Goal: Task Accomplishment & Management: Manage account settings

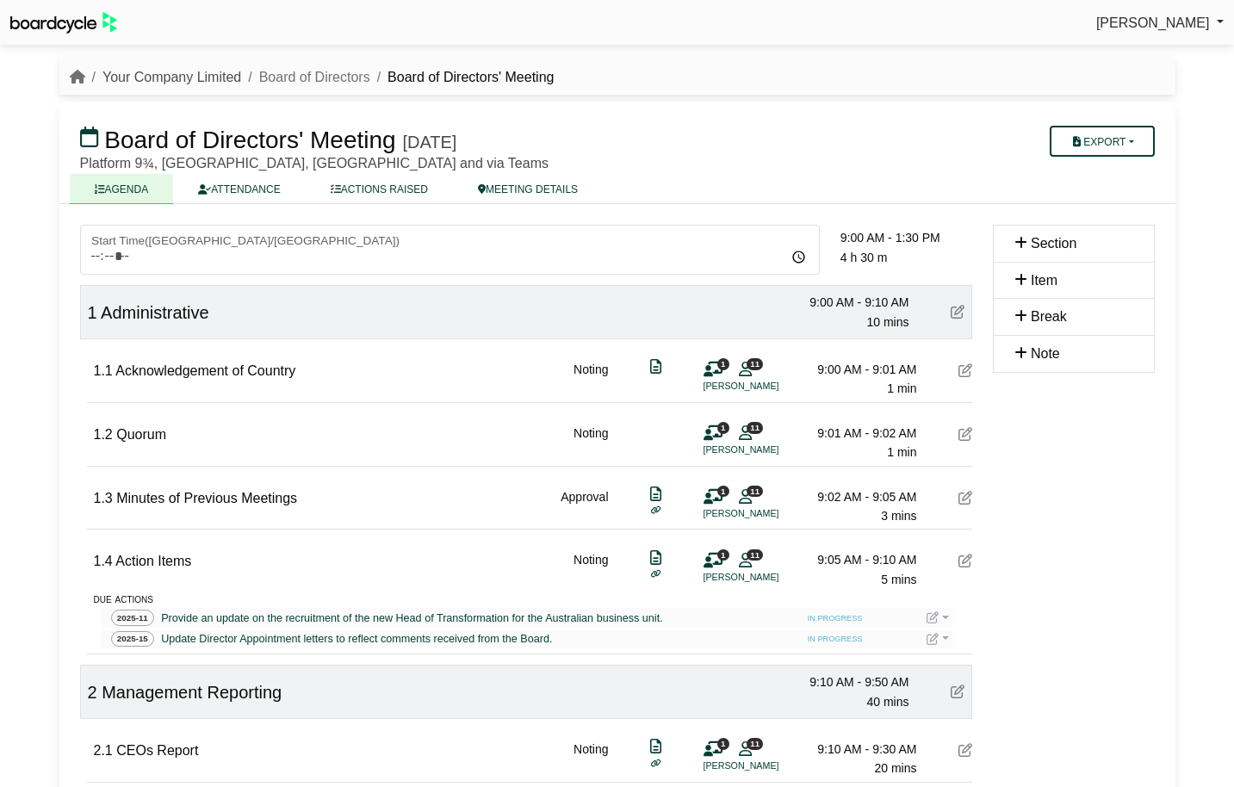
click at [173, 78] on link "Your Company Limited" at bounding box center [171, 77] width 139 height 15
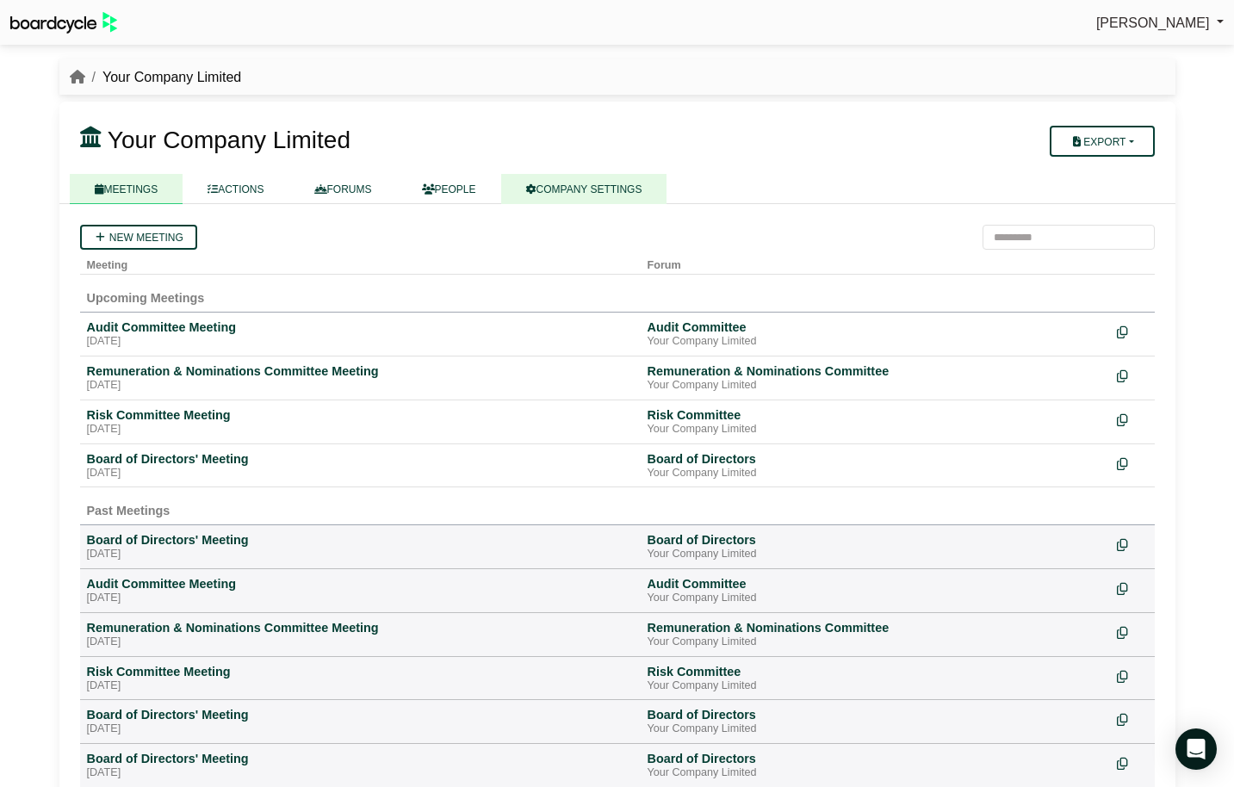
click at [637, 197] on link "COMPANY SETTINGS" at bounding box center [584, 189] width 166 height 30
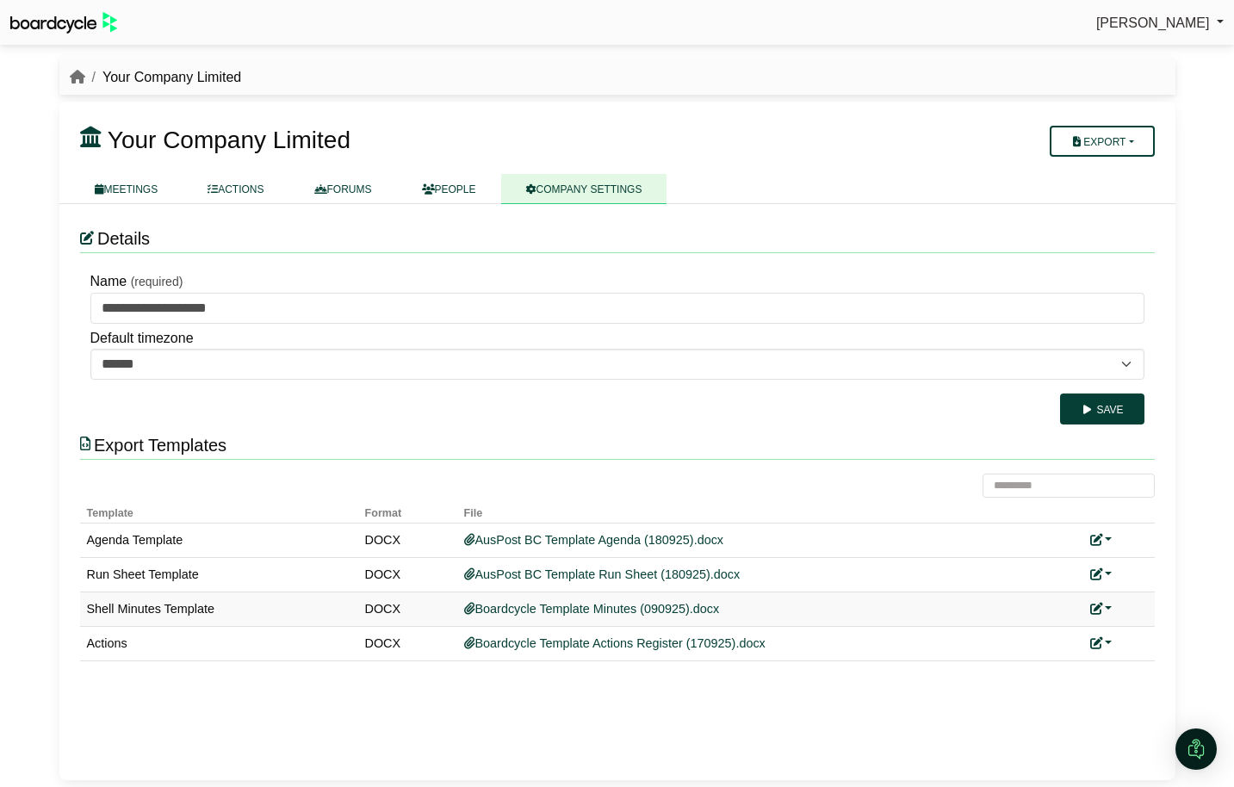
click at [1105, 604] on link at bounding box center [1101, 609] width 22 height 14
click at [1071, 626] on link "Replace custom template" at bounding box center [1025, 633] width 176 height 33
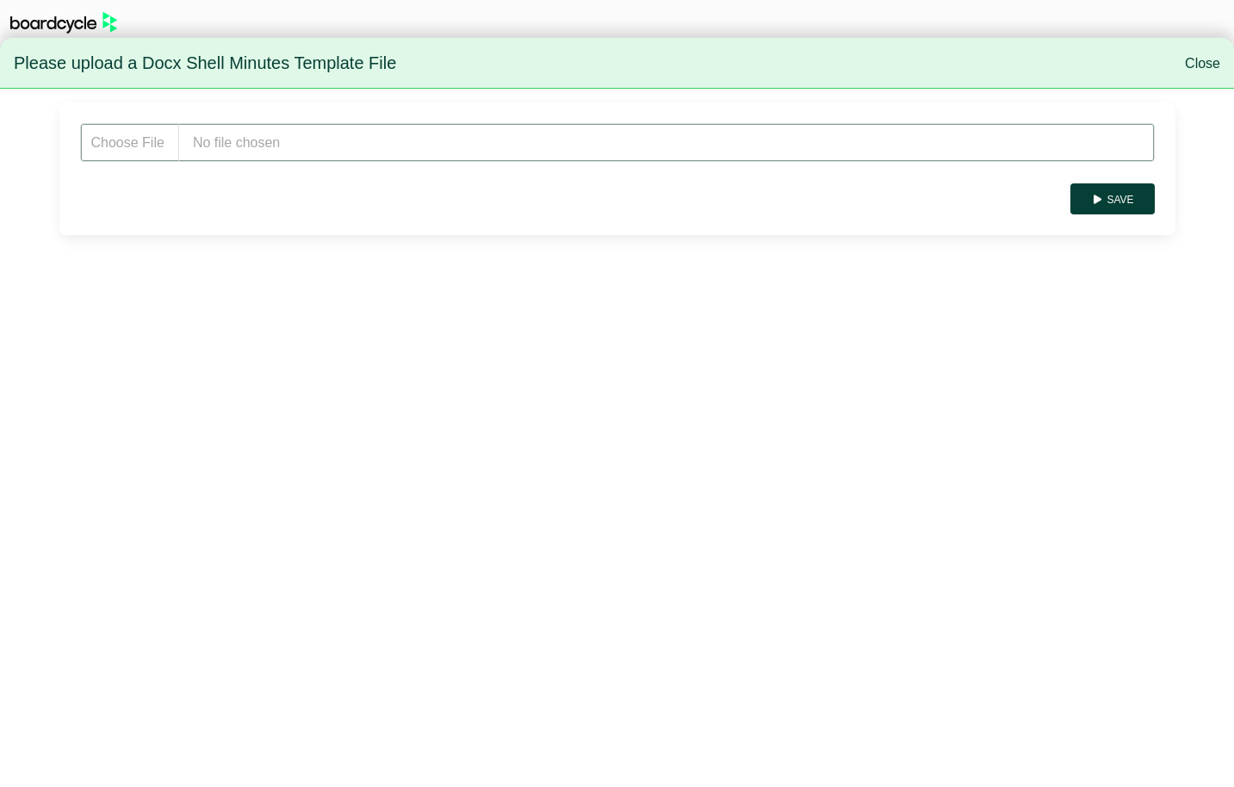
click at [238, 142] on input "file" at bounding box center [617, 142] width 1075 height 39
click at [376, 130] on input "file" at bounding box center [617, 142] width 1075 height 39
type input "**********"
click at [1108, 195] on button "Save" at bounding box center [1112, 198] width 84 height 31
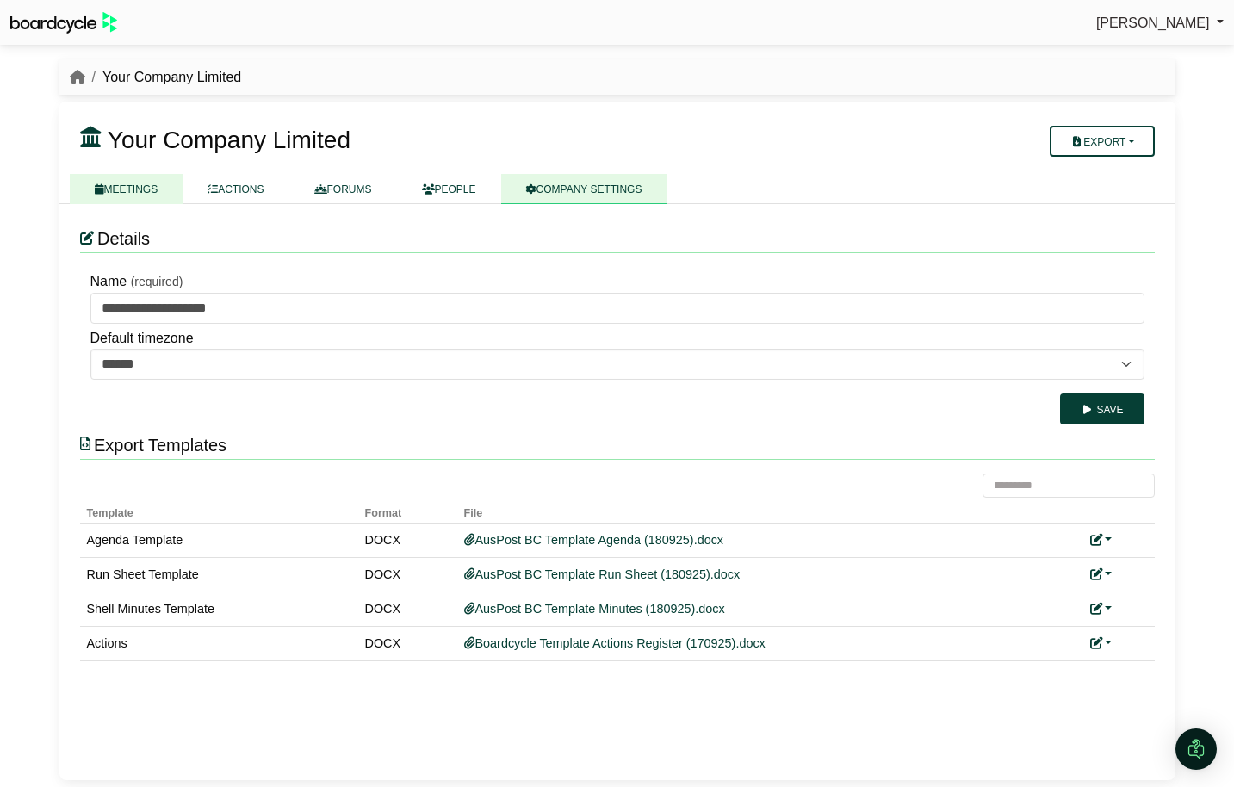
click at [116, 187] on link "MEETINGS" at bounding box center [127, 189] width 114 height 30
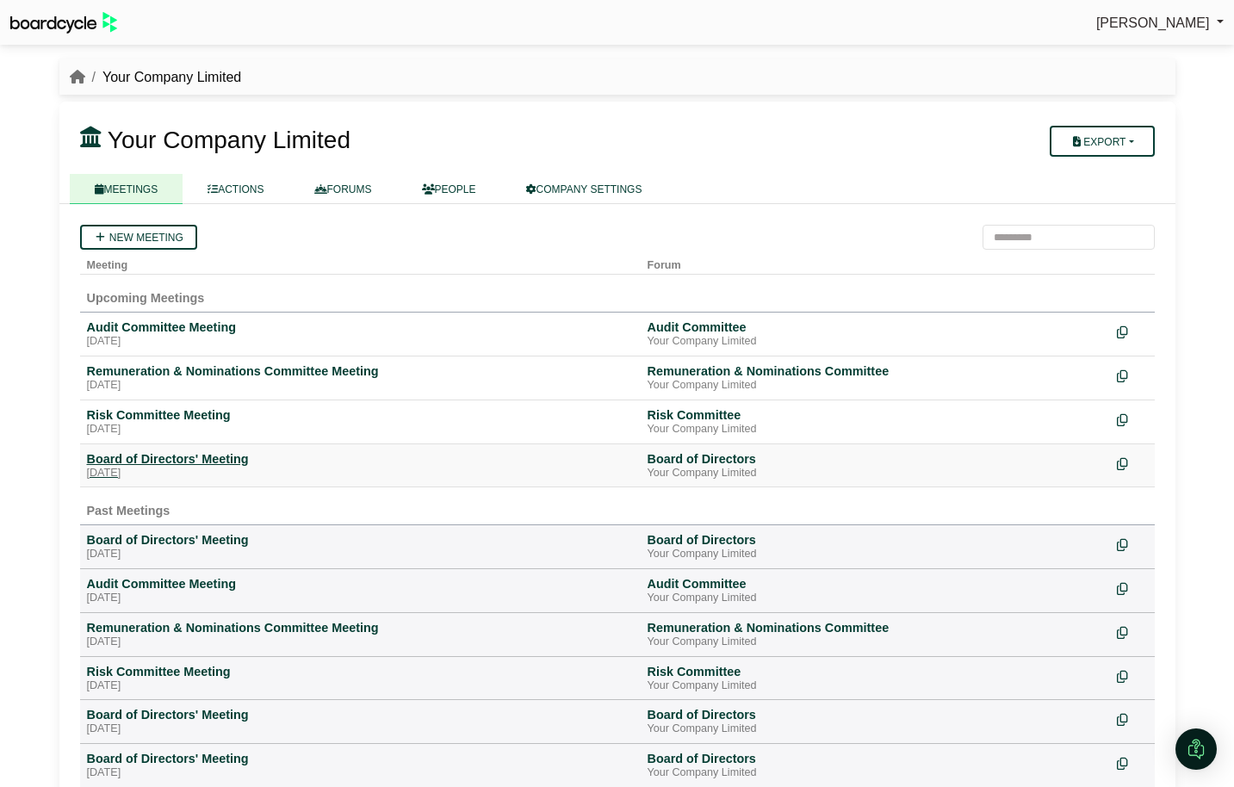
click at [171, 452] on div "Board of Directors' Meeting" at bounding box center [360, 459] width 547 height 16
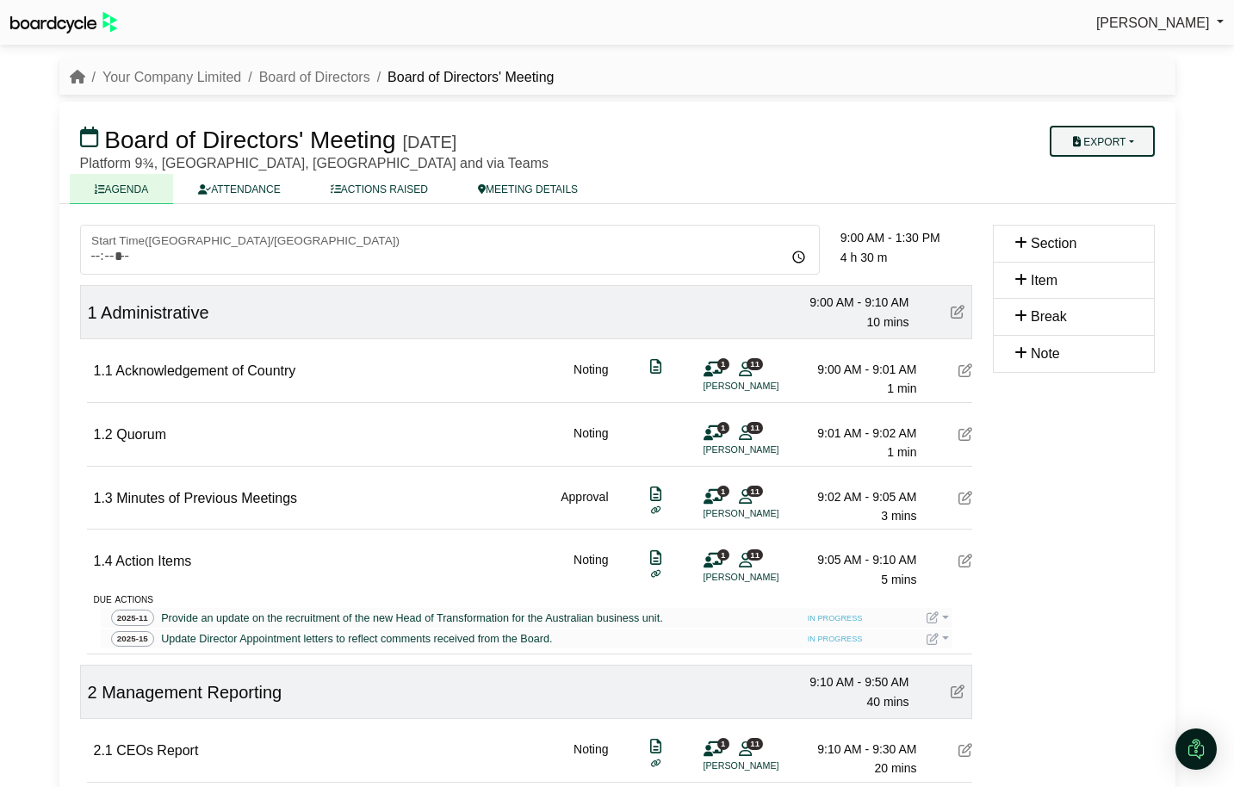
click at [1136, 154] on button "Export" at bounding box center [1102, 141] width 104 height 31
click at [1120, 220] on link "Shell Minutes" at bounding box center [1119, 223] width 150 height 26
click at [160, 76] on link "Your Company Limited" at bounding box center [171, 77] width 139 height 15
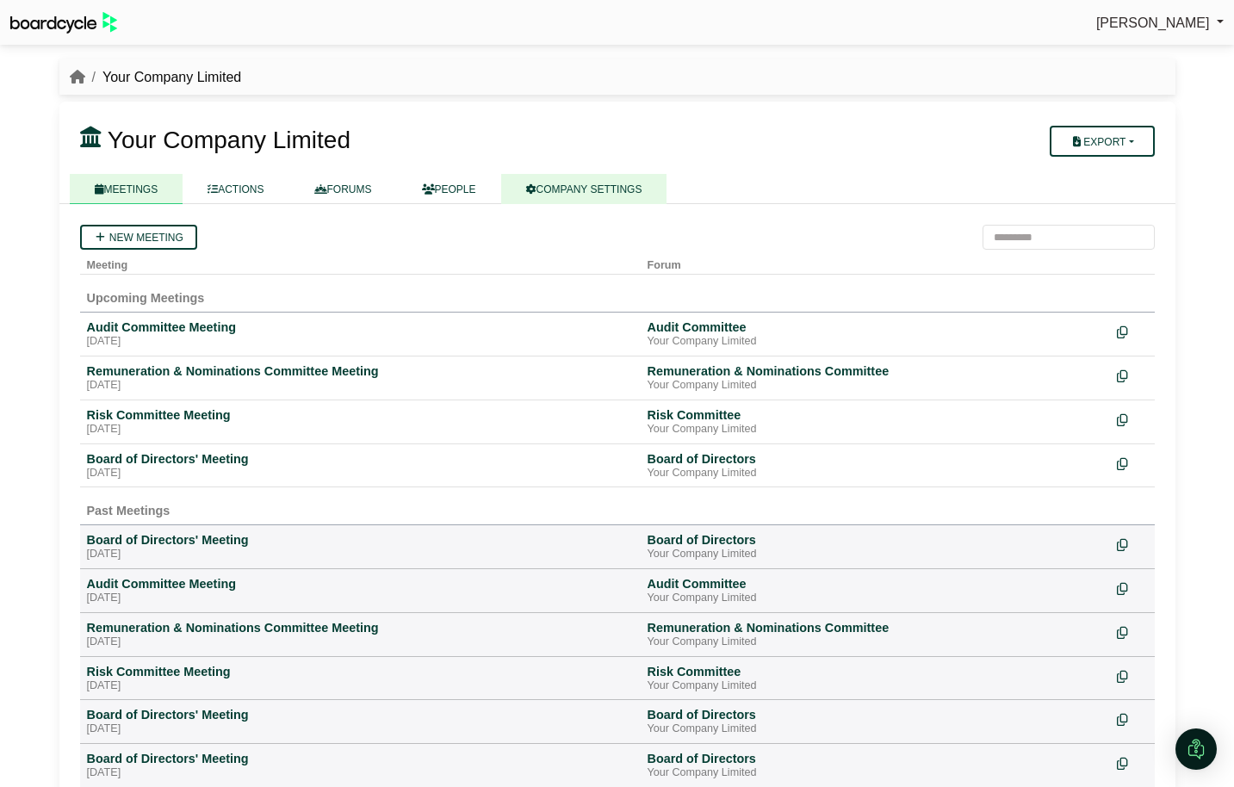
click at [610, 195] on link "COMPANY SETTINGS" at bounding box center [584, 189] width 166 height 30
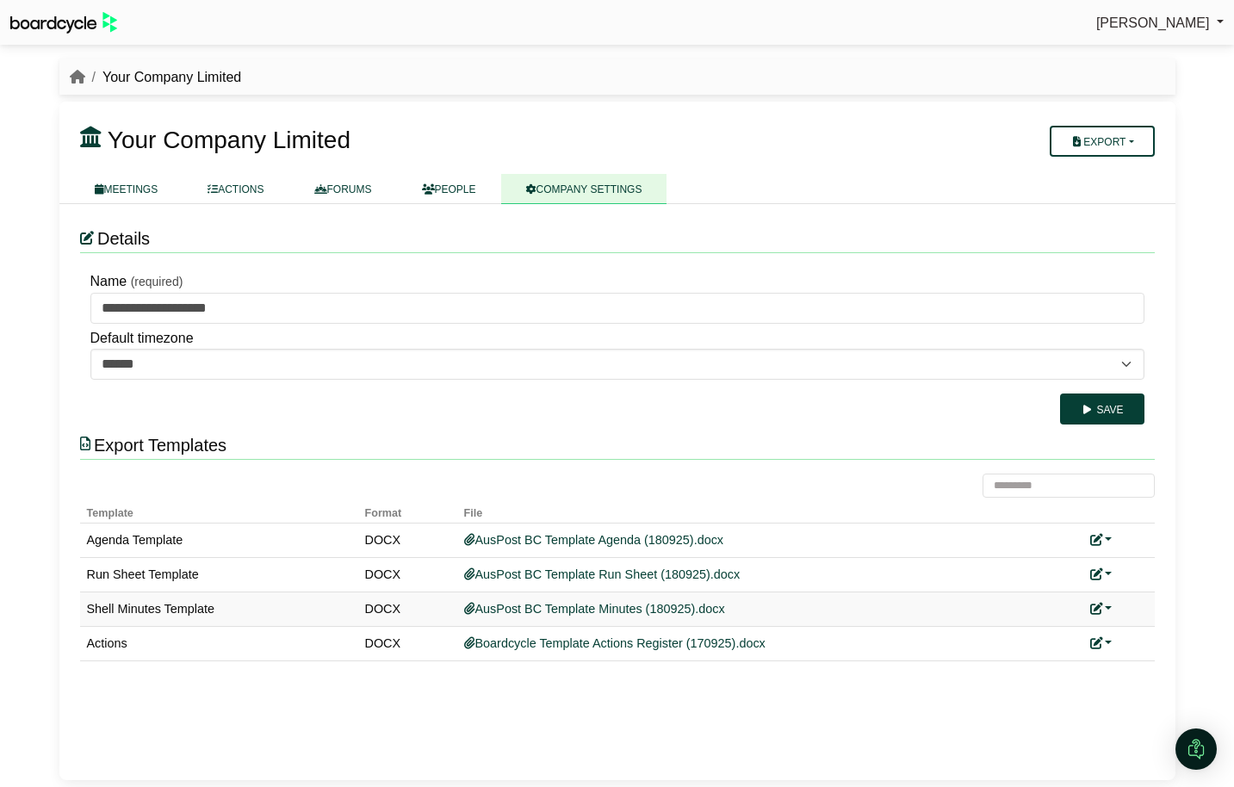
click at [1110, 609] on link at bounding box center [1101, 609] width 22 height 14
click at [1052, 630] on link "Replace custom template" at bounding box center [1025, 633] width 176 height 33
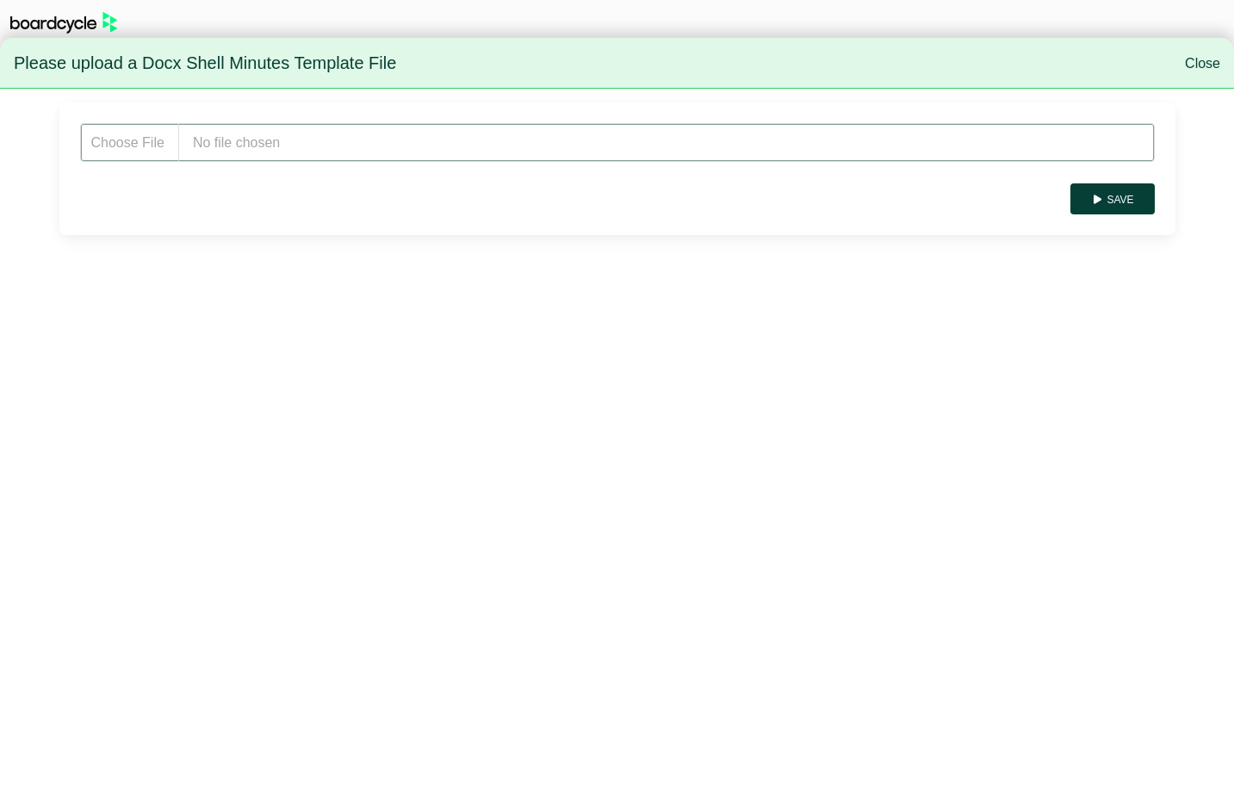
click at [280, 147] on input "file" at bounding box center [617, 142] width 1075 height 39
click at [240, 138] on input "file" at bounding box center [617, 142] width 1075 height 39
type input "**********"
click at [1120, 205] on button "Save" at bounding box center [1112, 198] width 84 height 31
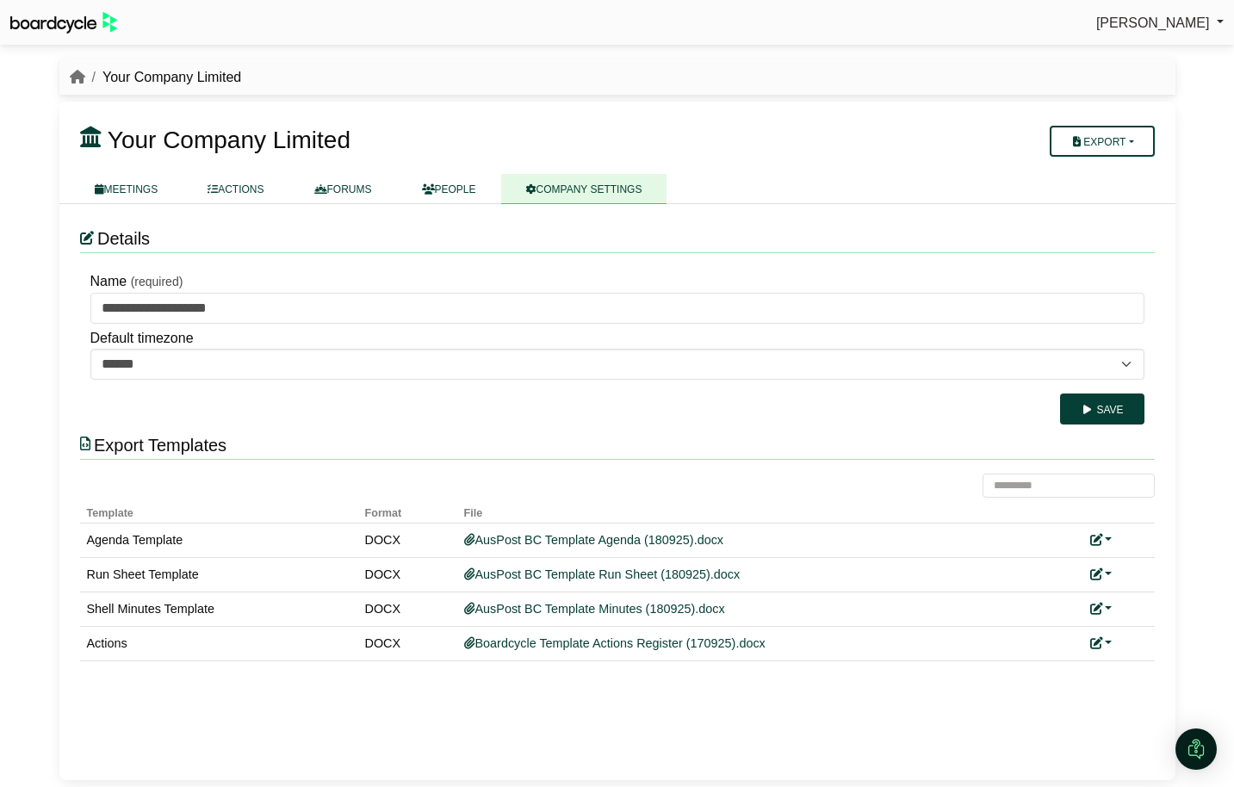
drag, startPoint x: 146, startPoint y: 186, endPoint x: 226, endPoint y: 236, distance: 94.4
click at [146, 185] on link "MEETINGS" at bounding box center [127, 189] width 114 height 30
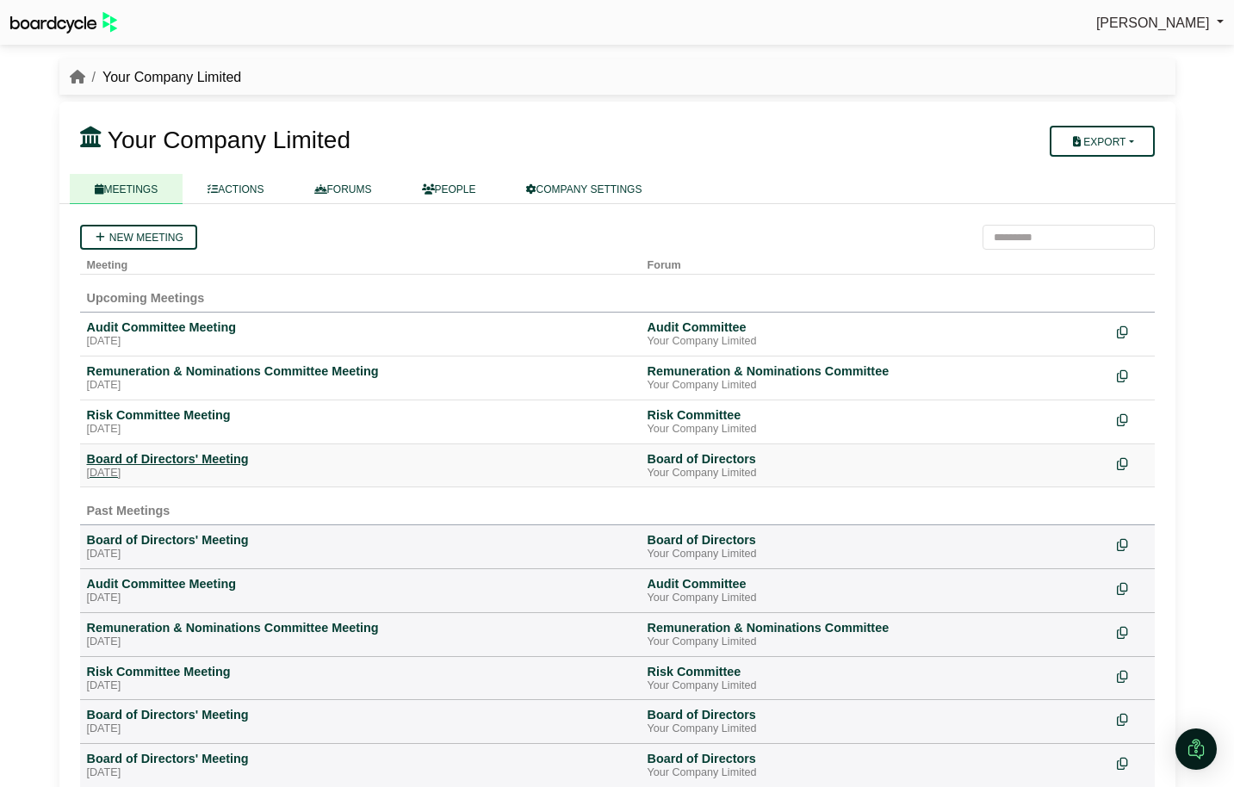
click at [212, 469] on div "[DATE]" at bounding box center [360, 474] width 547 height 14
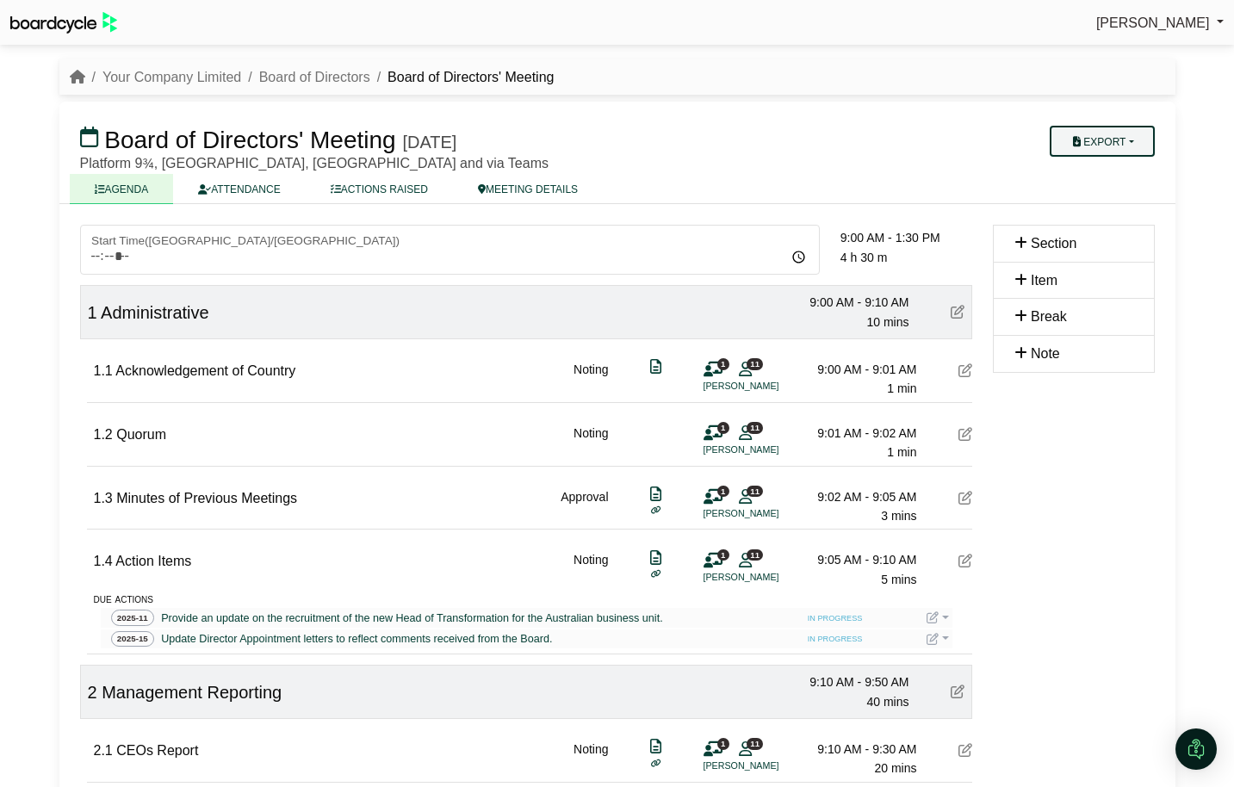
click at [1104, 138] on button "Export" at bounding box center [1102, 141] width 104 height 31
click at [1103, 222] on link "Shell Minutes" at bounding box center [1119, 223] width 150 height 26
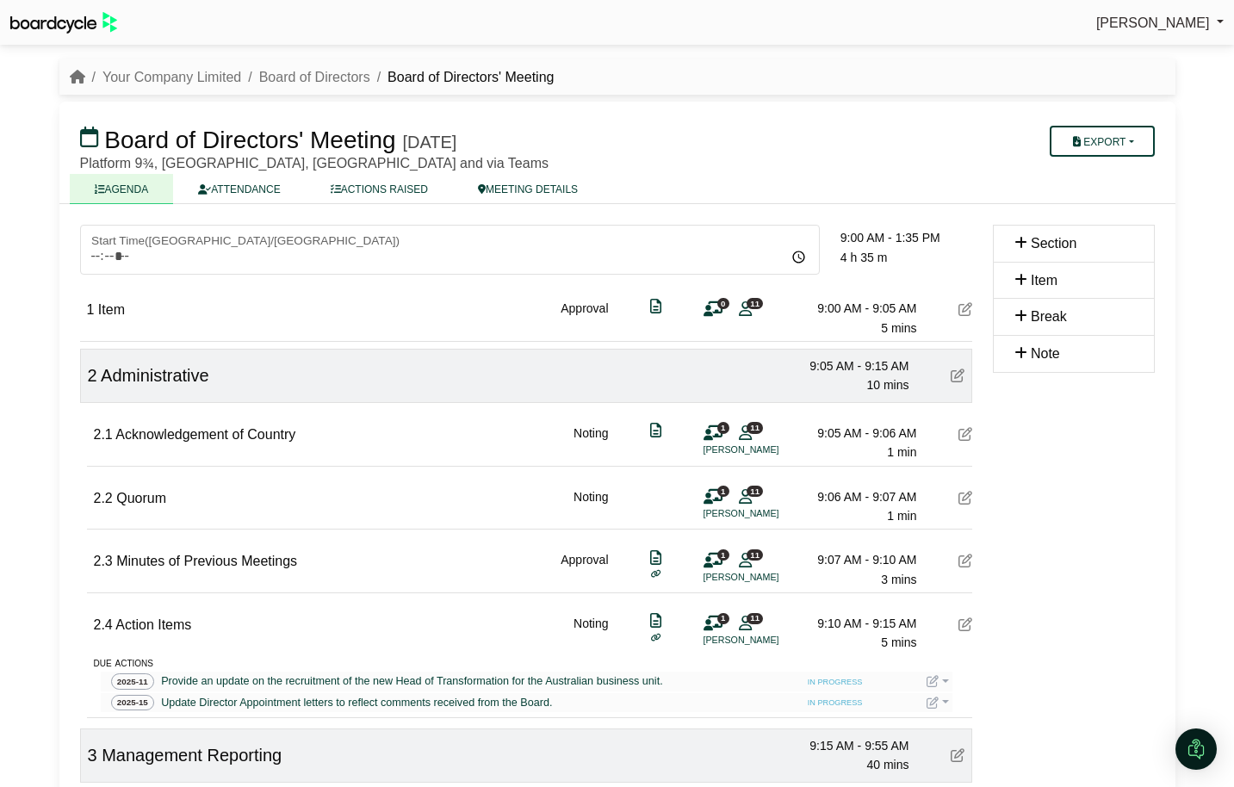
click at [962, 308] on icon at bounding box center [966, 309] width 14 height 14
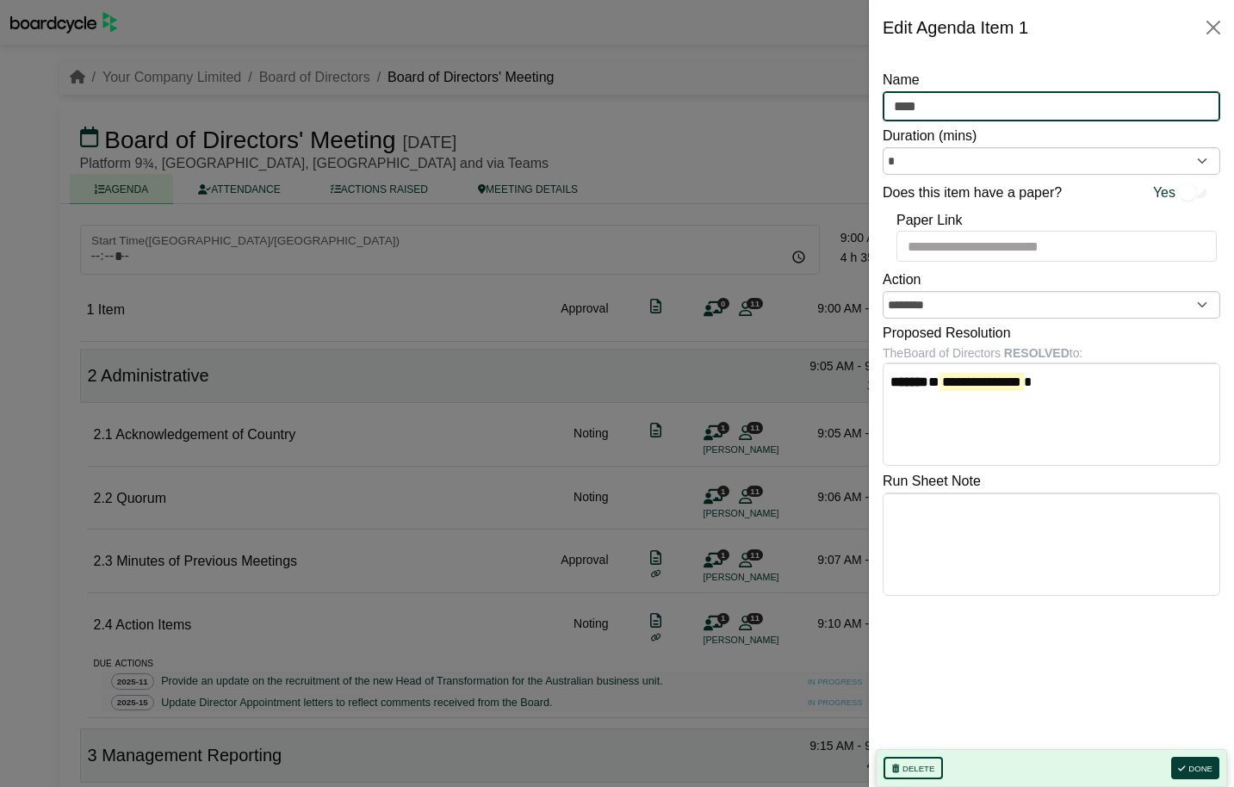
click at [944, 110] on input "****" at bounding box center [1052, 106] width 338 height 31
type input "**********"
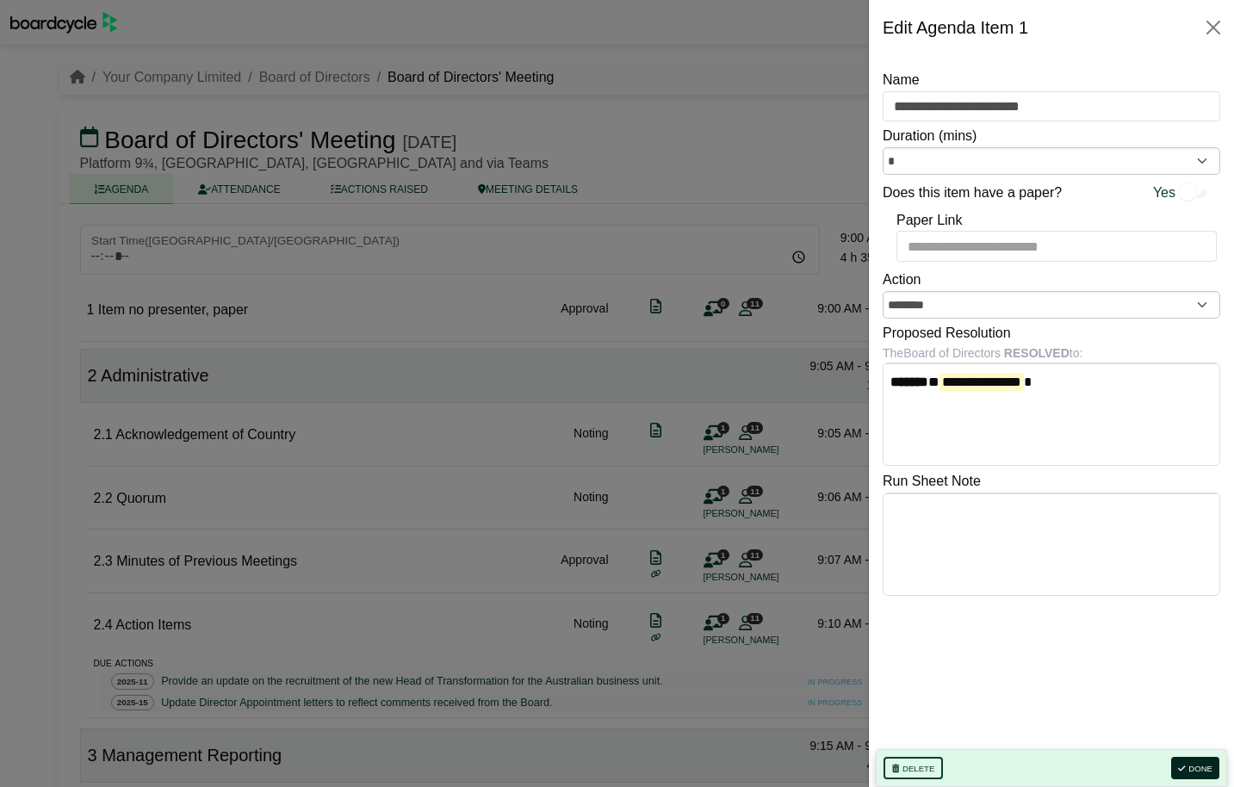
drag, startPoint x: 1193, startPoint y: 760, endPoint x: 1170, endPoint y: 755, distance: 22.8
click at [1188, 760] on button "Done" at bounding box center [1195, 768] width 48 height 22
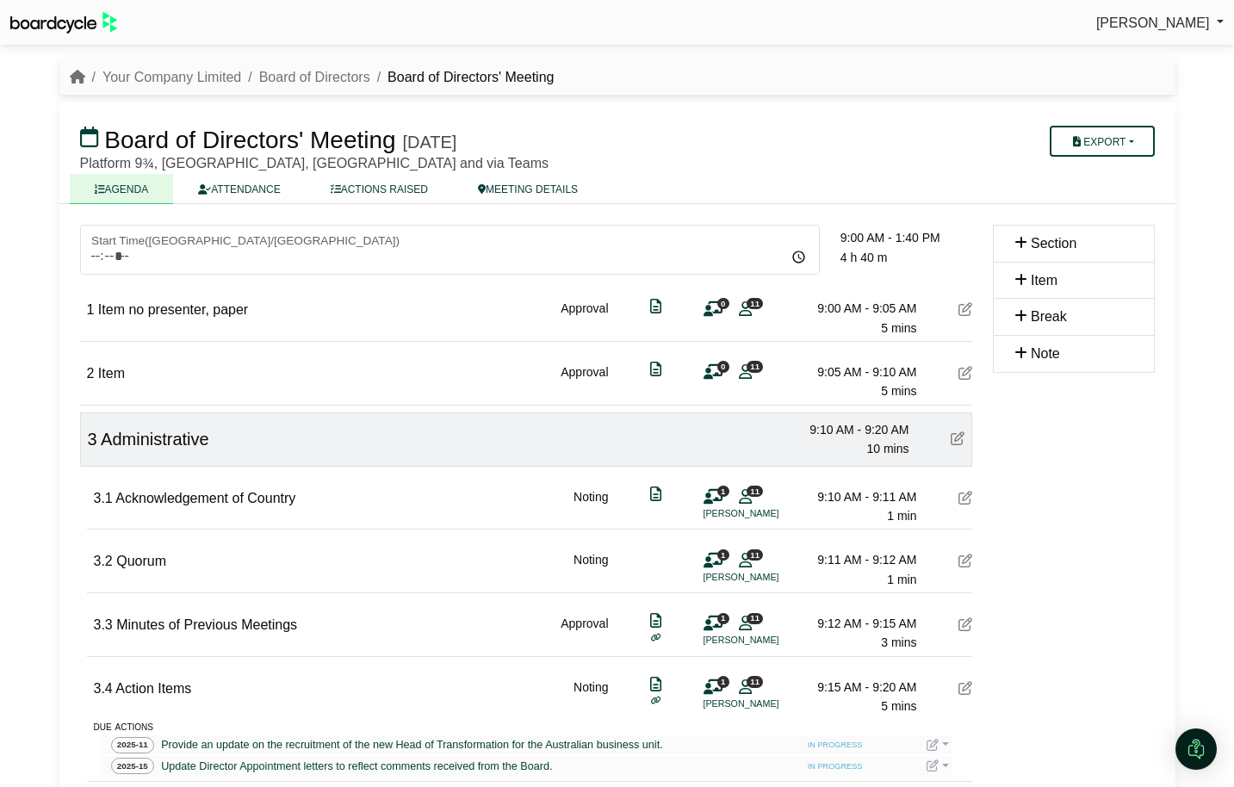
click at [959, 374] on icon at bounding box center [966, 373] width 14 height 14
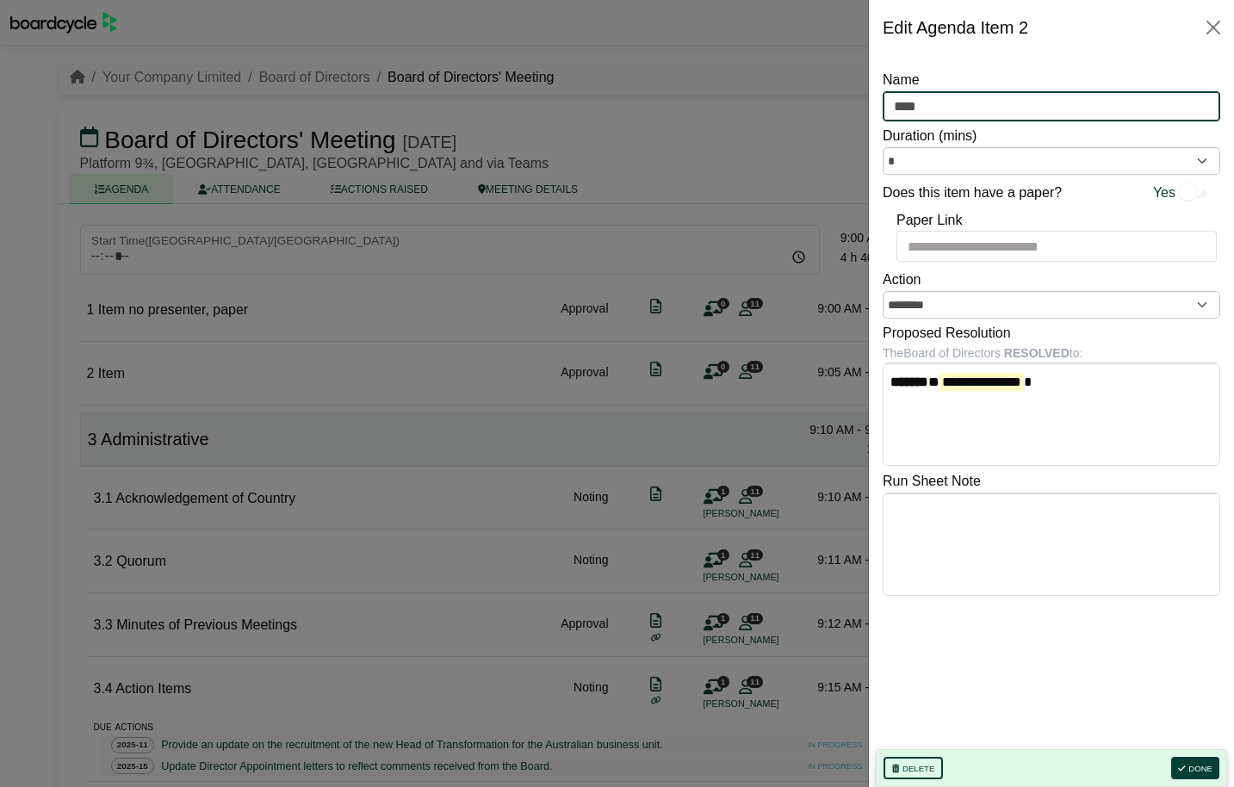
click at [952, 112] on input "****" at bounding box center [1052, 106] width 338 height 31
type input "**********"
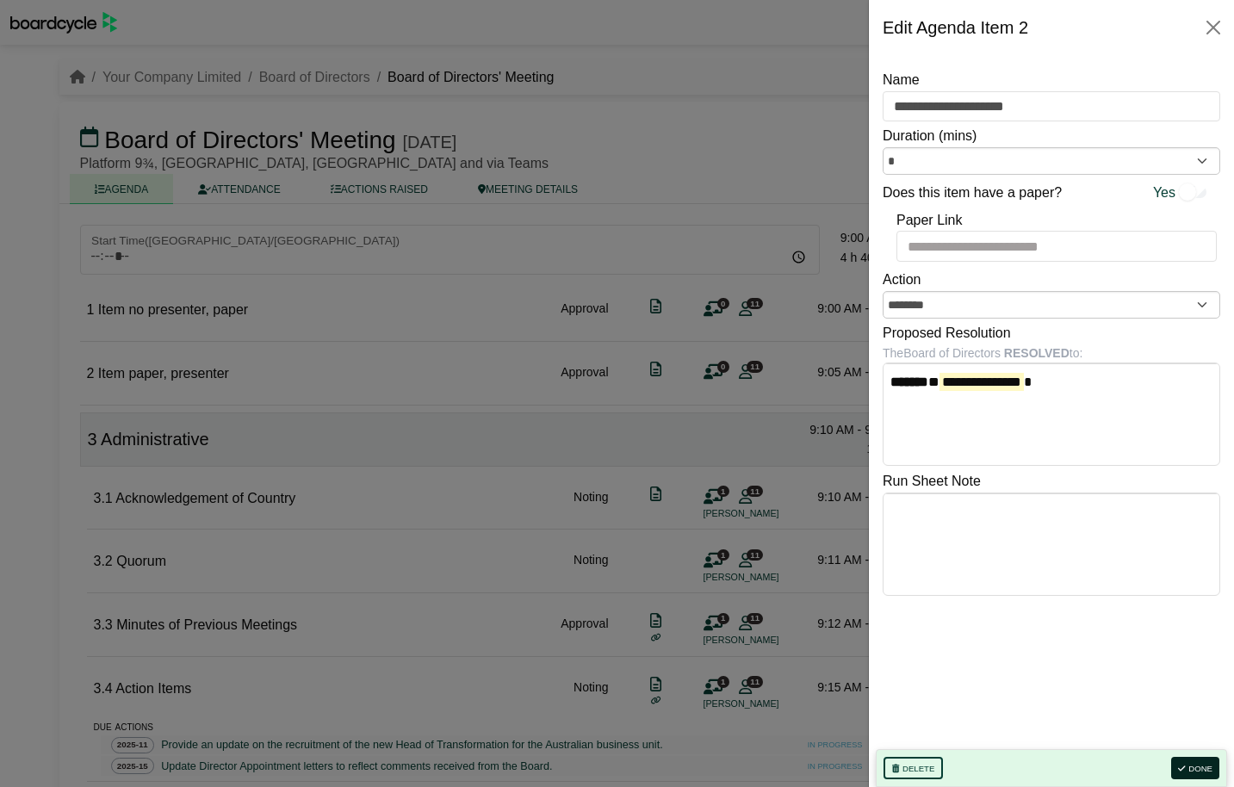
click at [1197, 769] on button "Done" at bounding box center [1195, 768] width 48 height 22
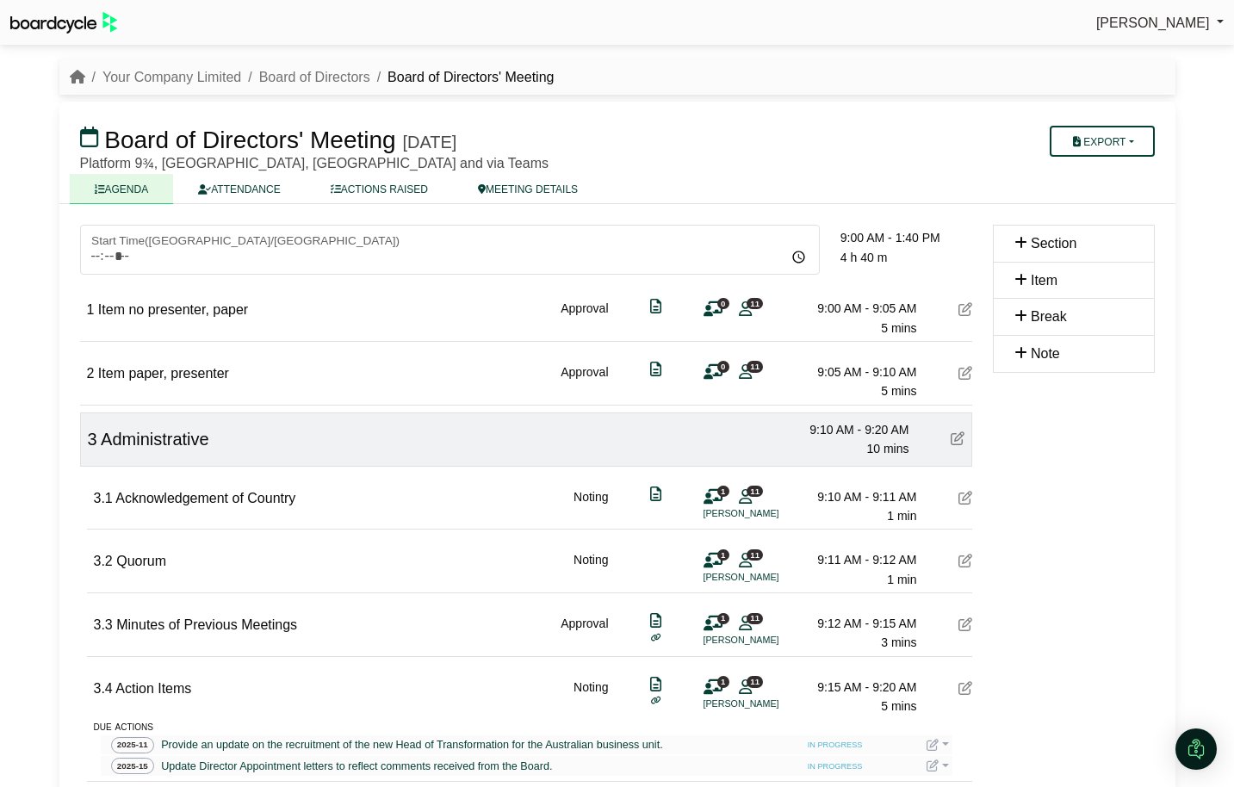
click at [713, 372] on icon at bounding box center [713, 372] width 19 height 1
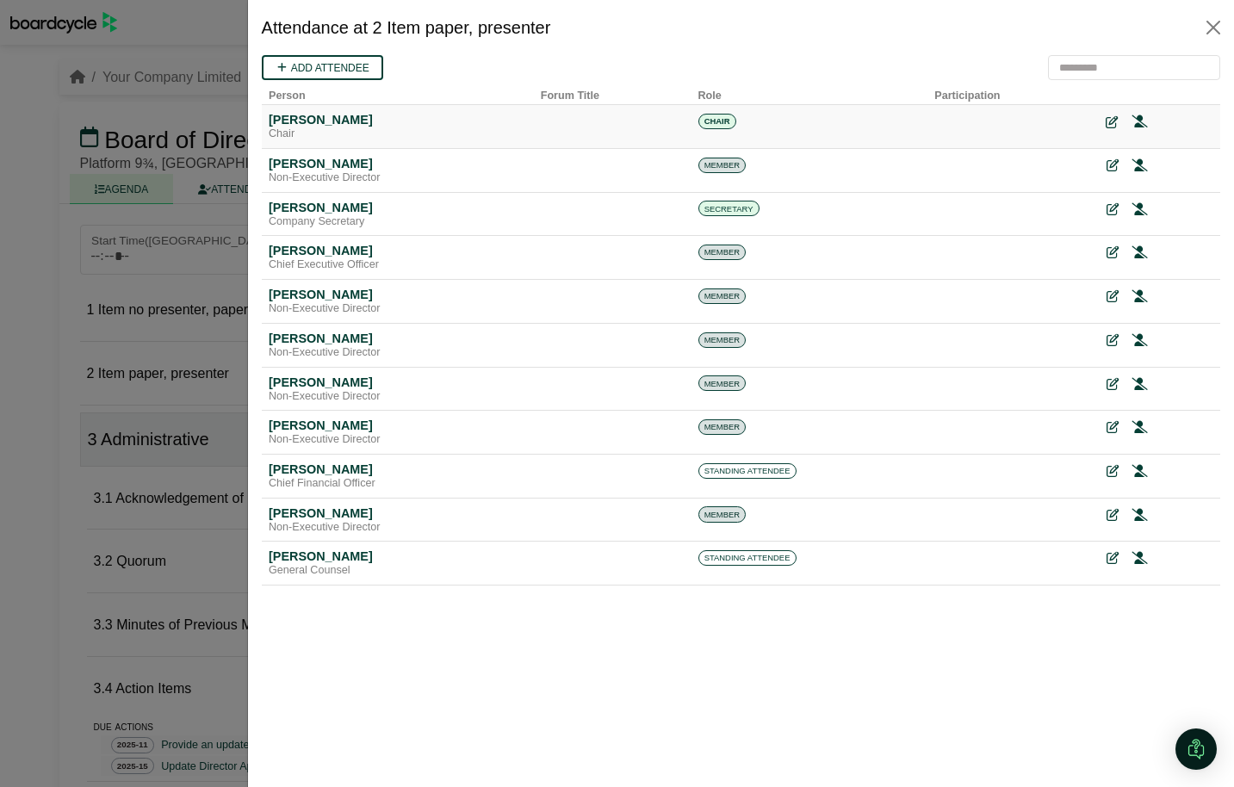
click at [1110, 118] on icon at bounding box center [1111, 122] width 12 height 12
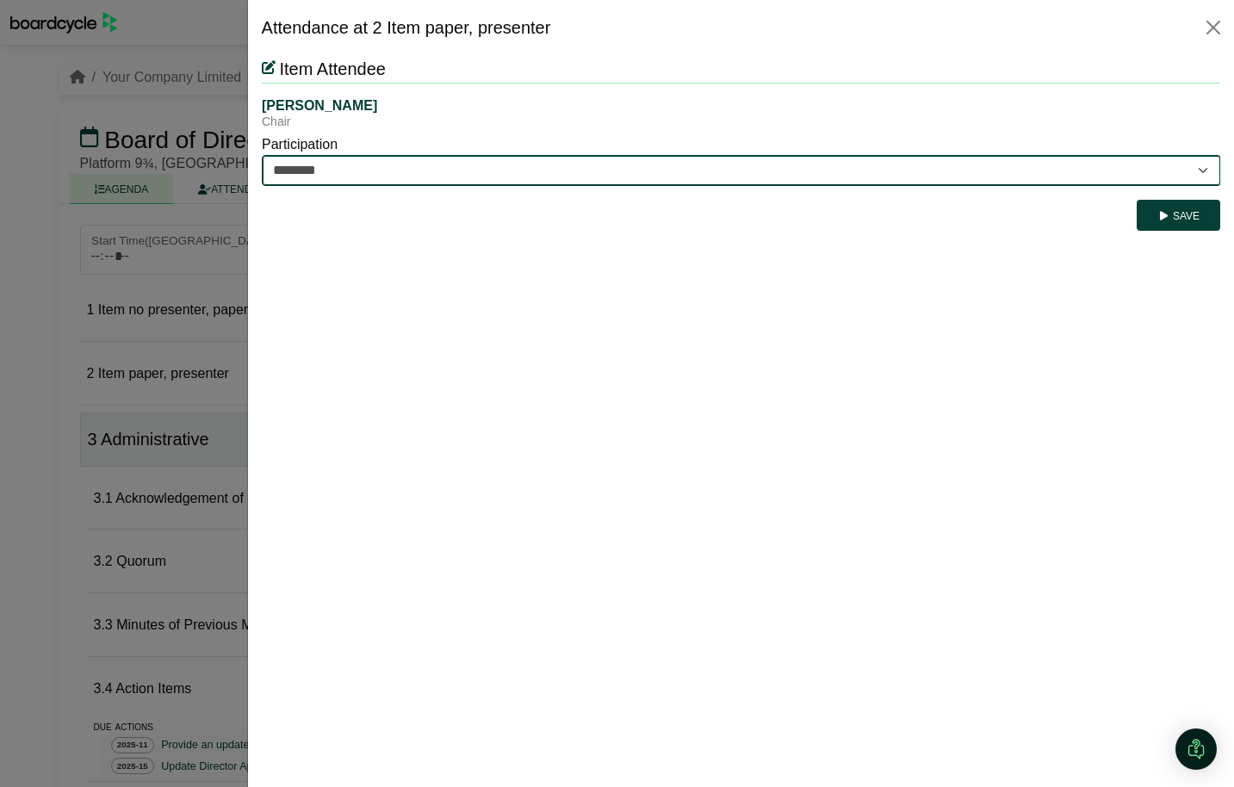
click at [1073, 170] on select "********* ********" at bounding box center [740, 170] width 959 height 31
select select "*********"
click at [261, 155] on select "********* ********" at bounding box center [740, 170] width 959 height 31
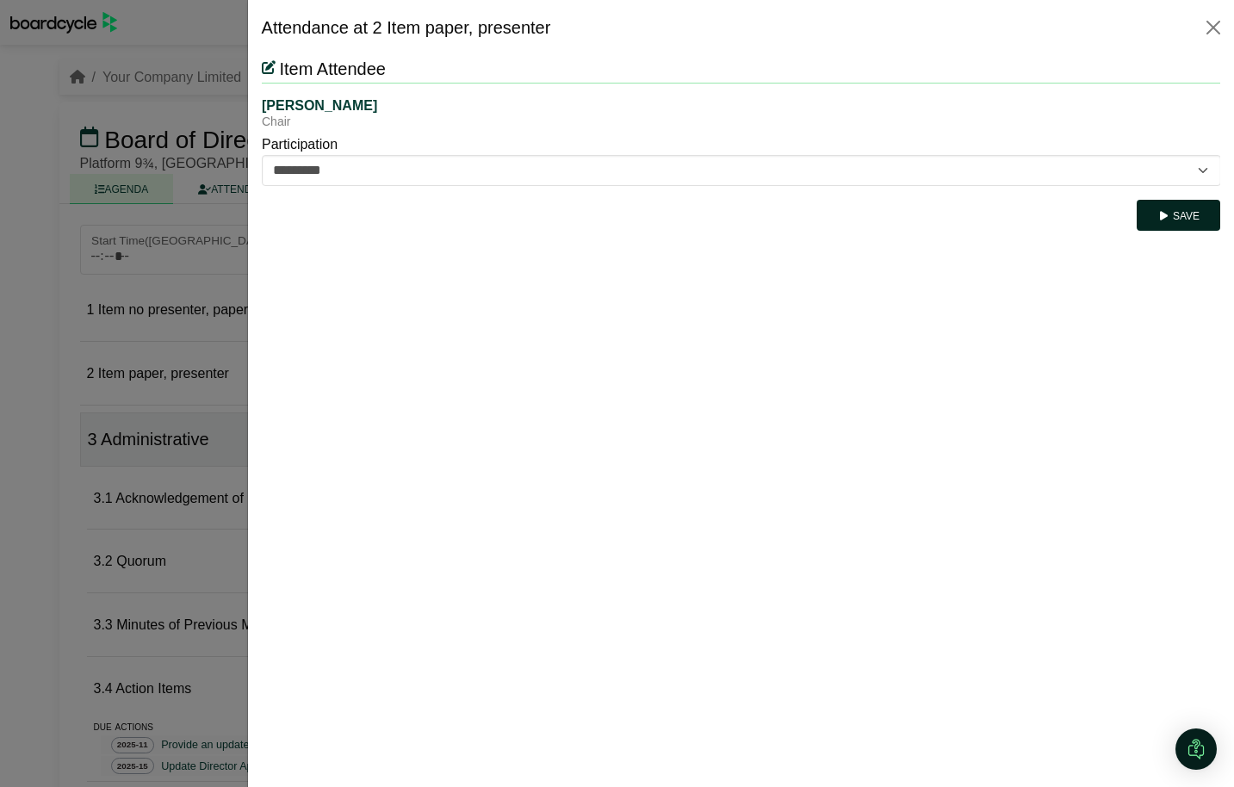
click at [1201, 223] on button "Save" at bounding box center [1178, 215] width 84 height 31
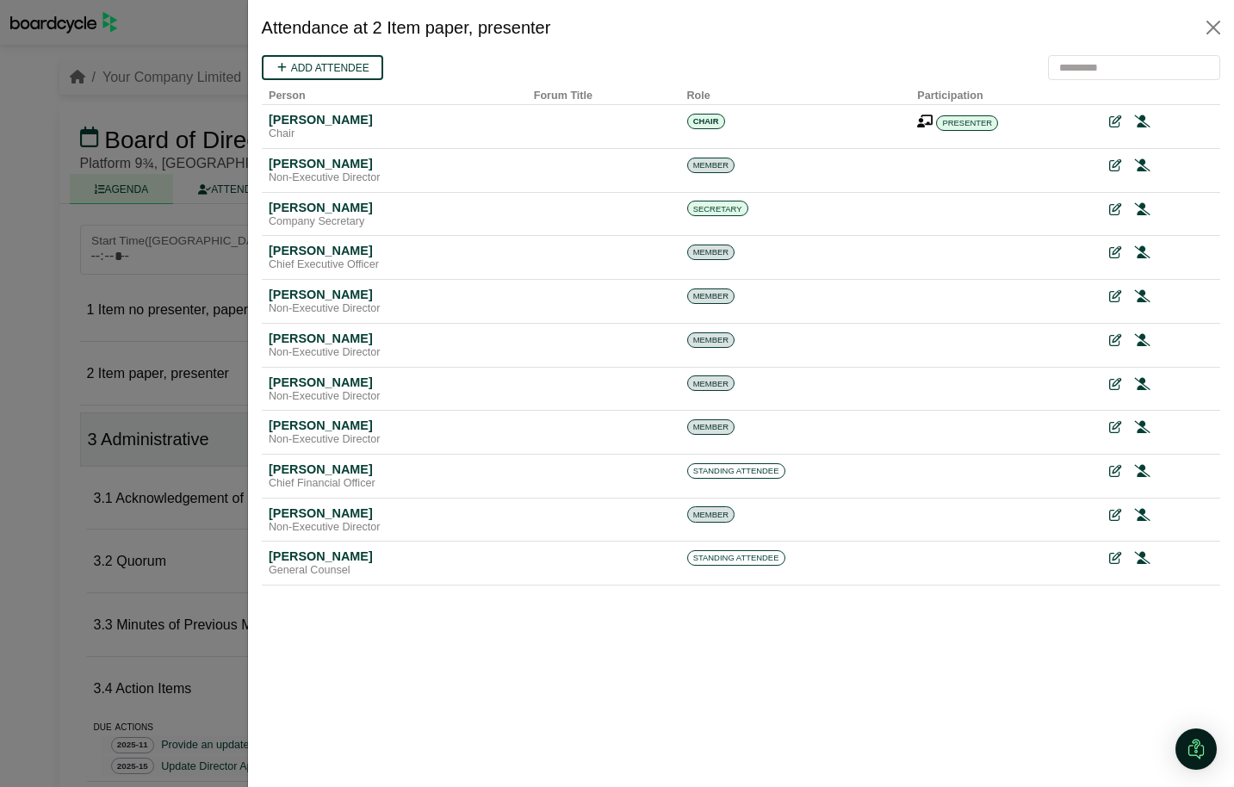
click at [40, 329] on div at bounding box center [617, 393] width 1234 height 787
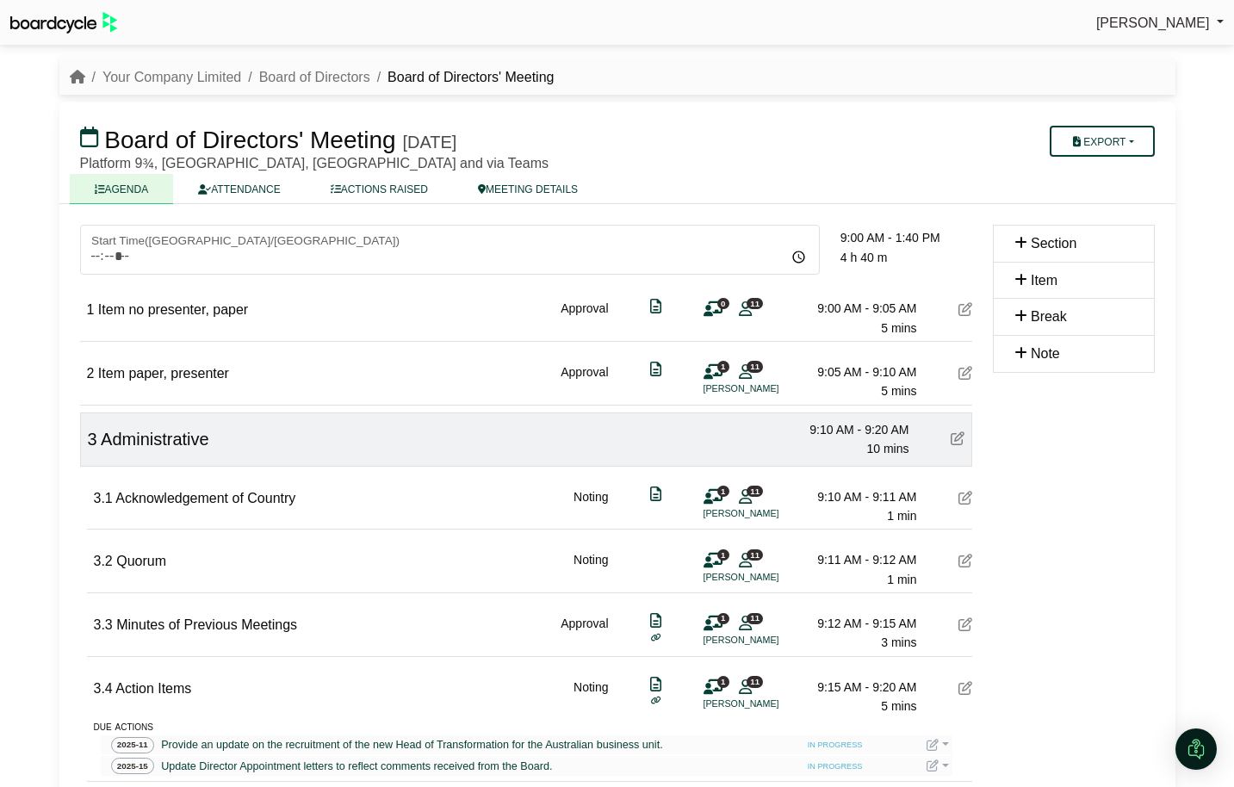
scroll to position [55, 0]
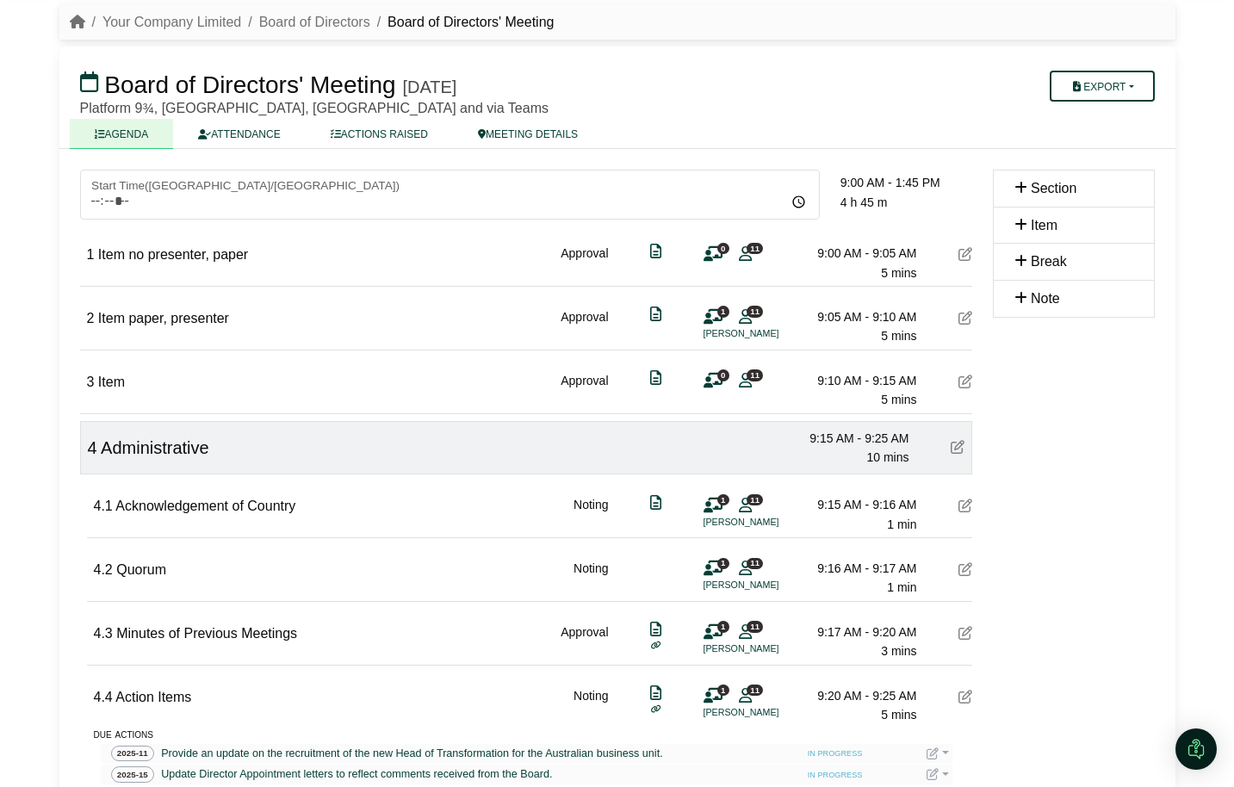
click at [970, 383] on icon at bounding box center [966, 382] width 14 height 14
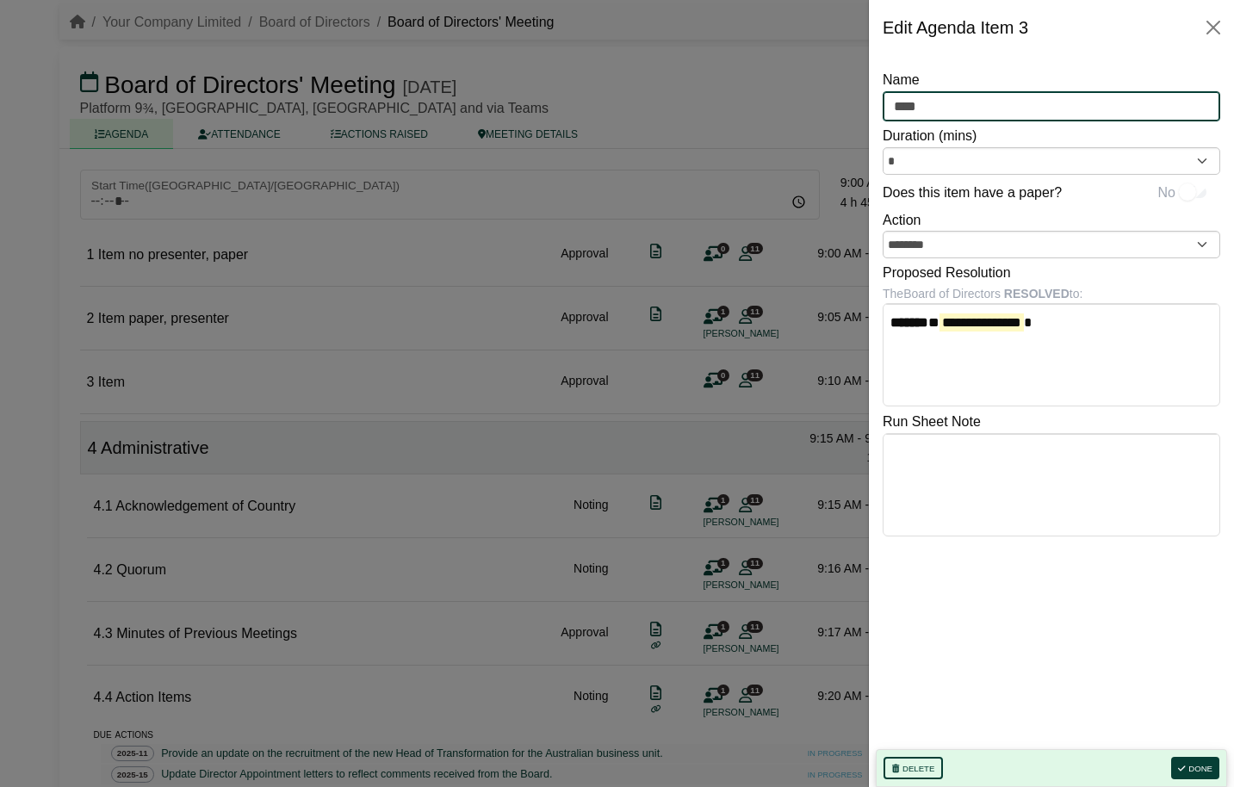
click at [1017, 100] on input "****" at bounding box center [1052, 106] width 338 height 31
type input "**********"
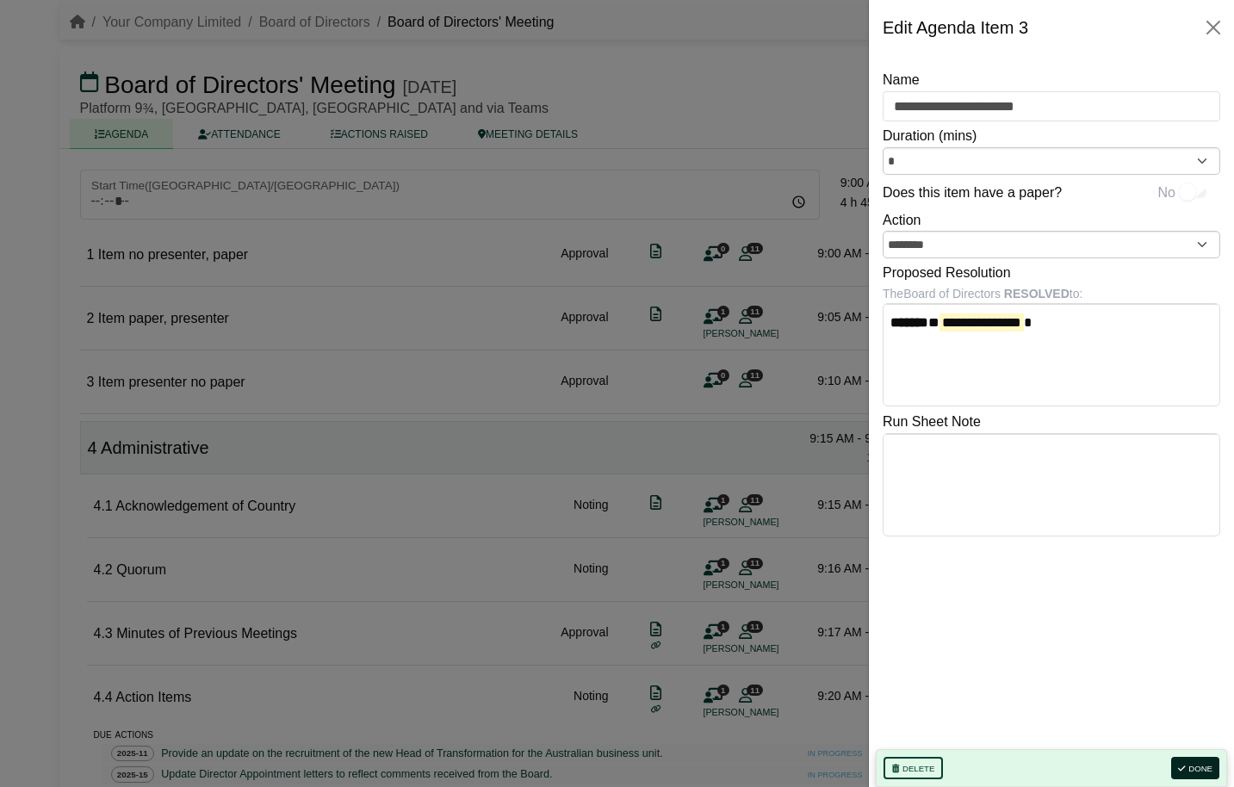
drag, startPoint x: 1205, startPoint y: 765, endPoint x: 1167, endPoint y: 713, distance: 64.1
click at [1205, 765] on button "Done" at bounding box center [1195, 768] width 48 height 22
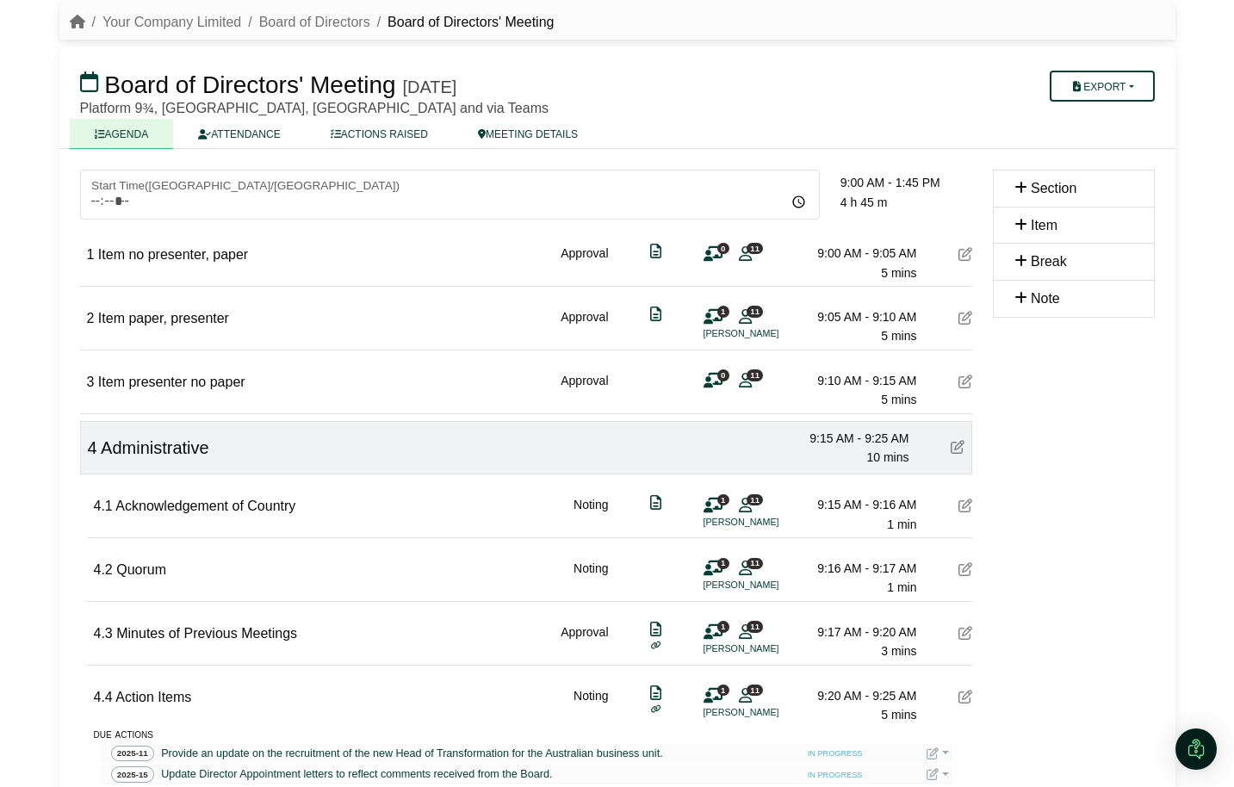
click at [720, 376] on span "0" at bounding box center [723, 374] width 12 height 11
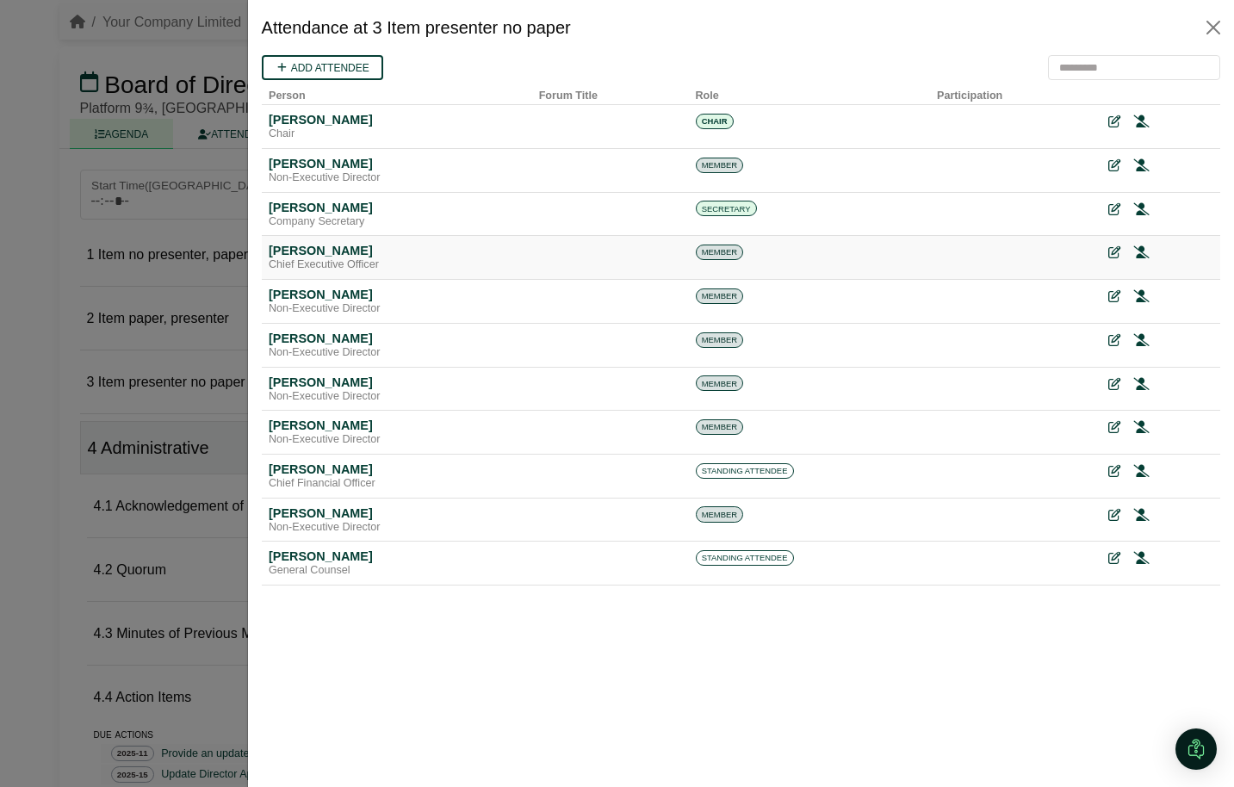
scroll to position [0, 0]
click at [1115, 121] on icon at bounding box center [1111, 122] width 12 height 12
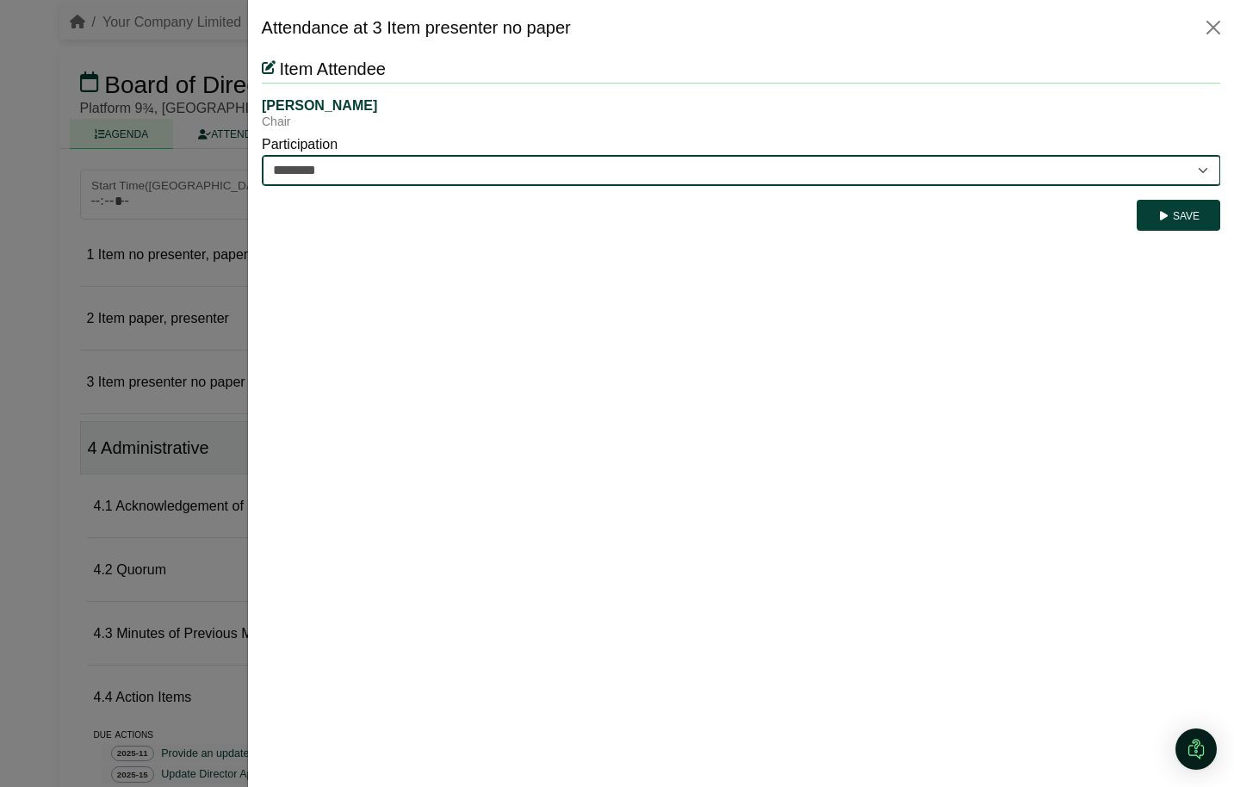
click at [676, 161] on select "********* ********" at bounding box center [740, 170] width 959 height 31
select select "*********"
click at [261, 155] on select "********* ********" at bounding box center [740, 170] width 959 height 31
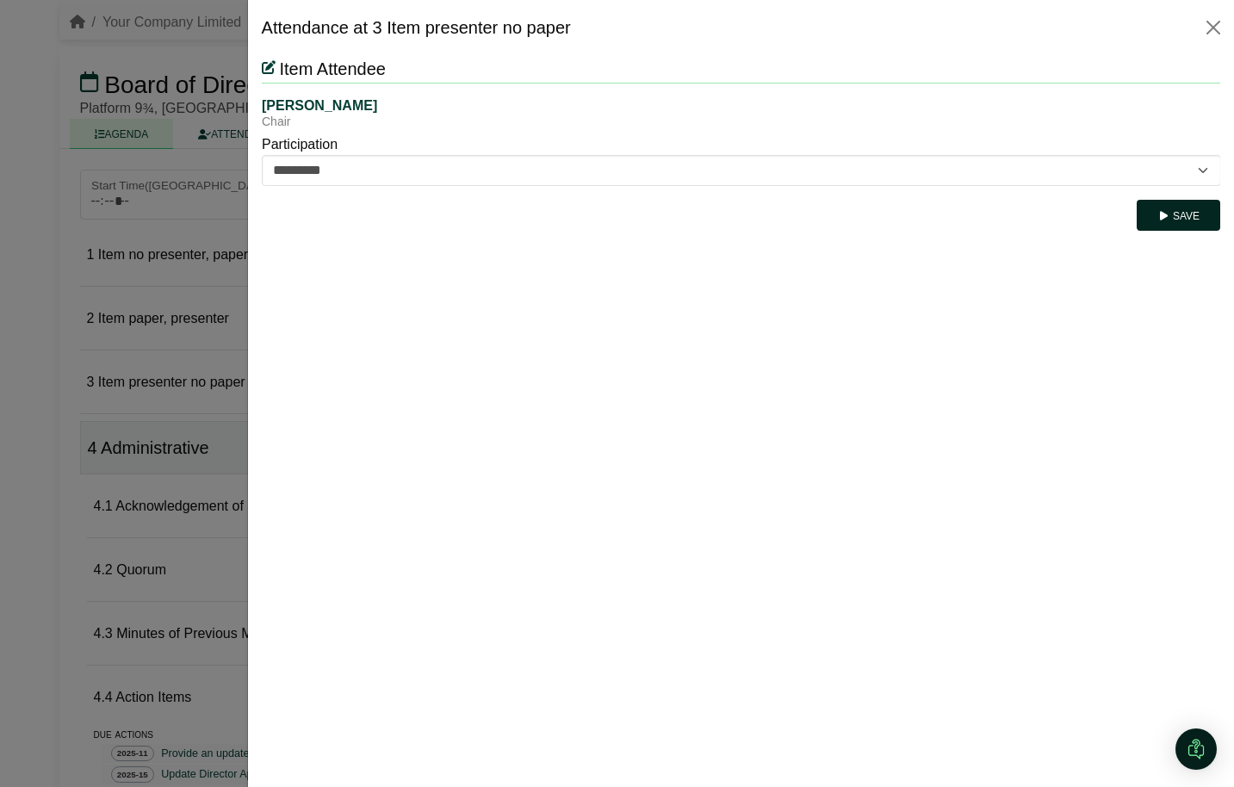
click at [1182, 217] on button "Save" at bounding box center [1178, 215] width 84 height 31
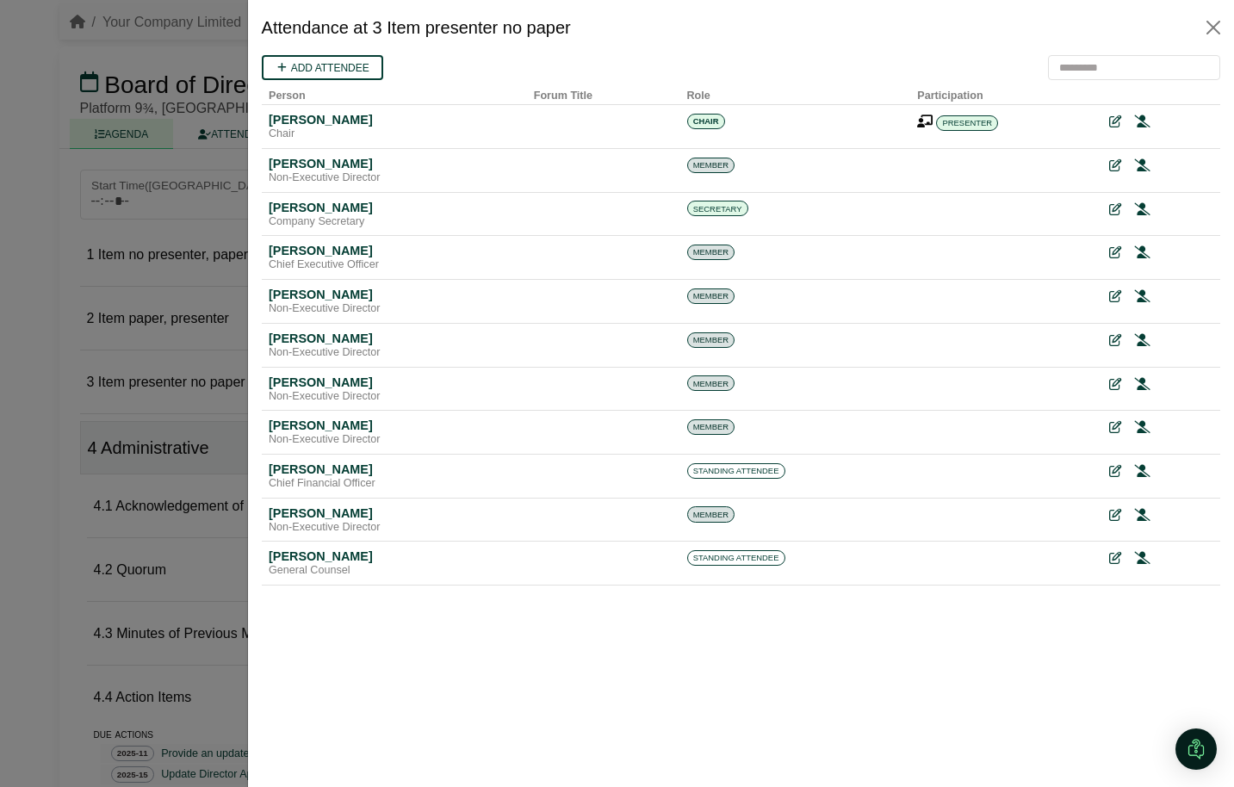
click at [84, 383] on div at bounding box center [617, 393] width 1234 height 787
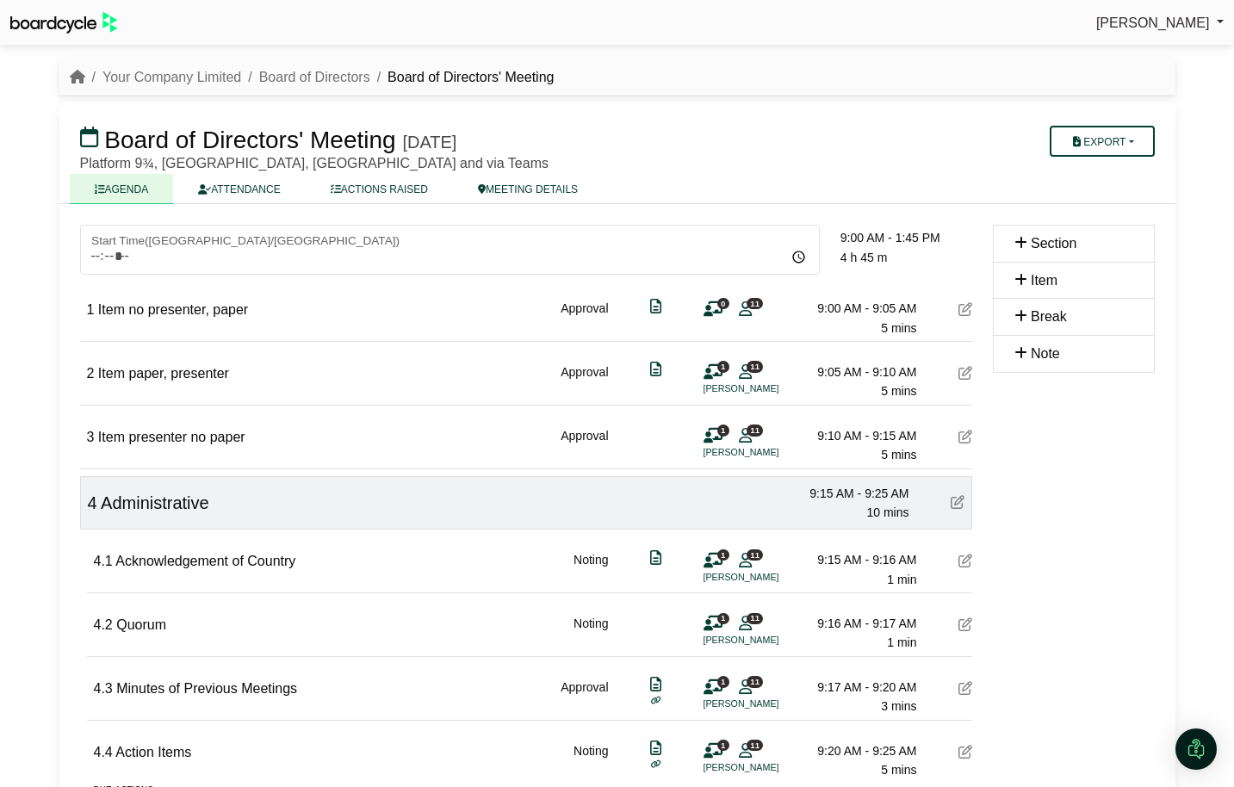
scroll to position [55, 0]
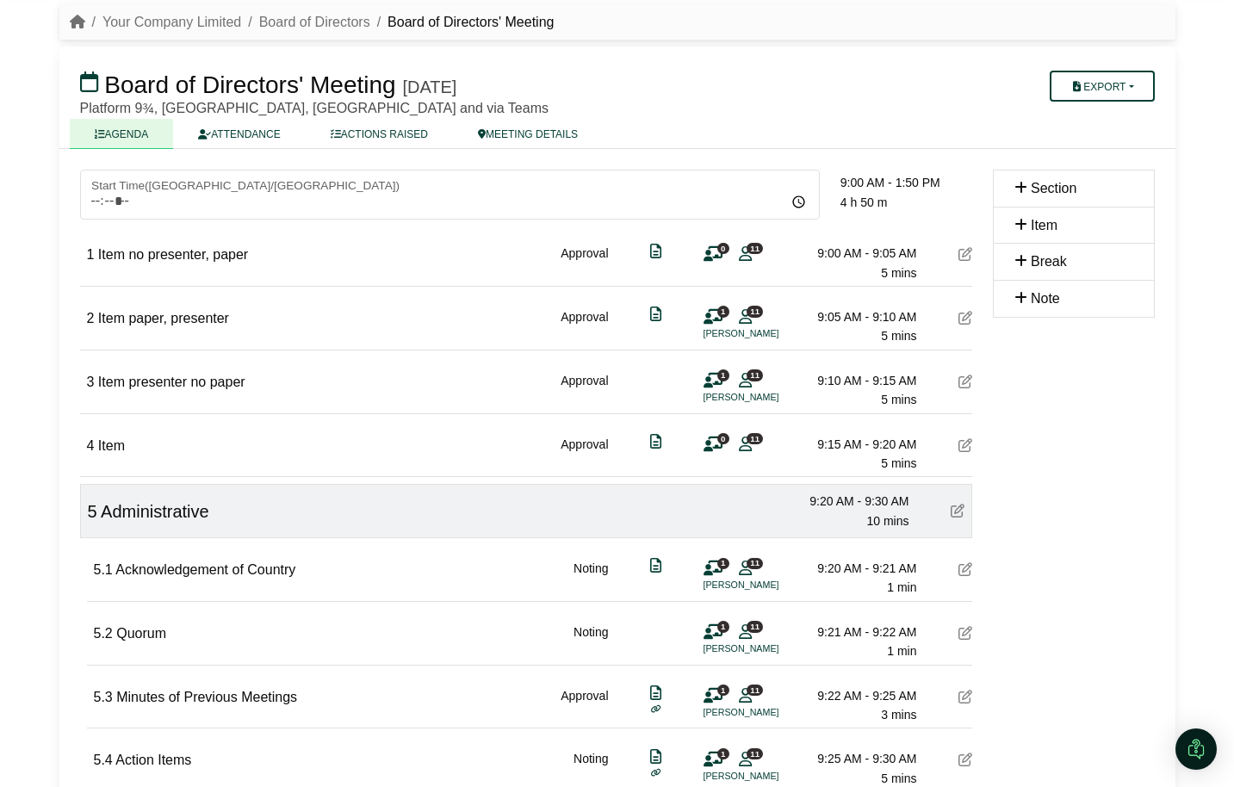
click at [969, 447] on icon at bounding box center [966, 445] width 14 height 14
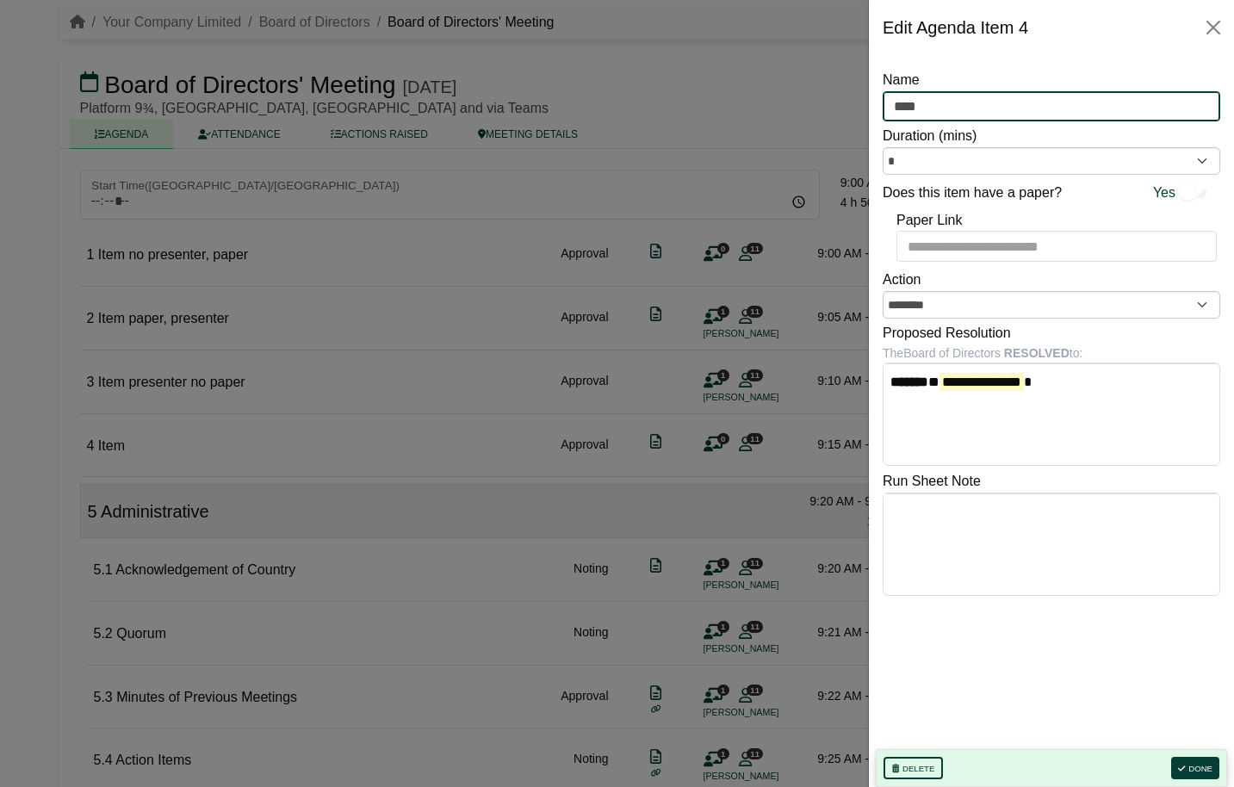
click at [938, 97] on input "****" at bounding box center [1052, 106] width 338 height 31
type input "**********"
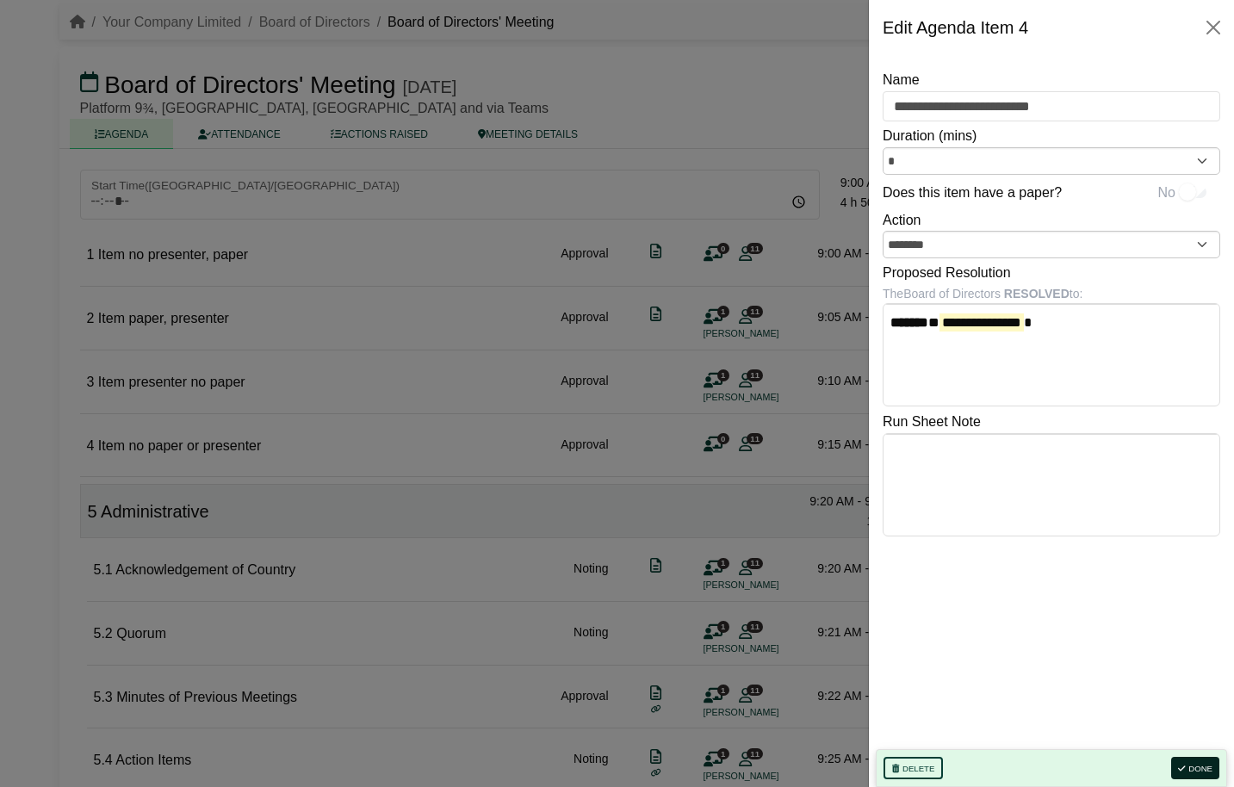
click at [1197, 761] on button "Done" at bounding box center [1195, 768] width 48 height 22
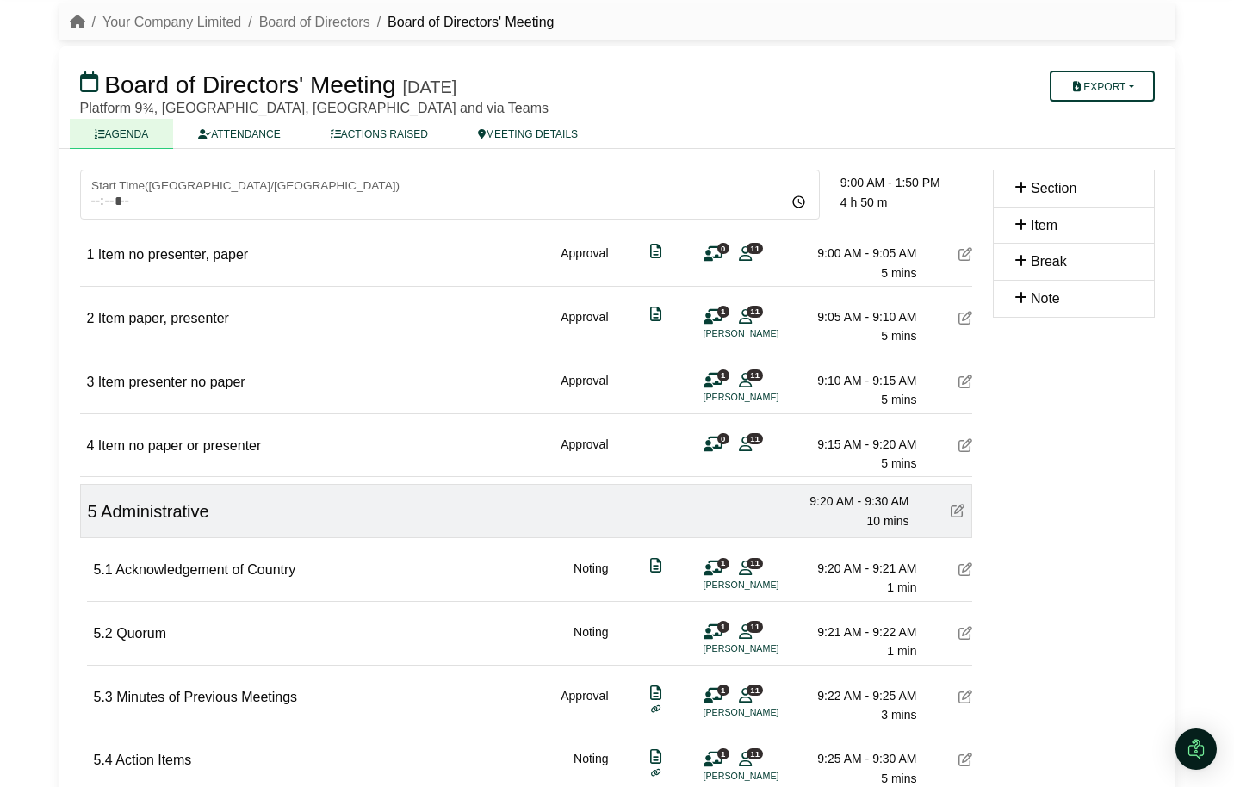
click at [1129, 83] on button "Export" at bounding box center [1102, 86] width 104 height 31
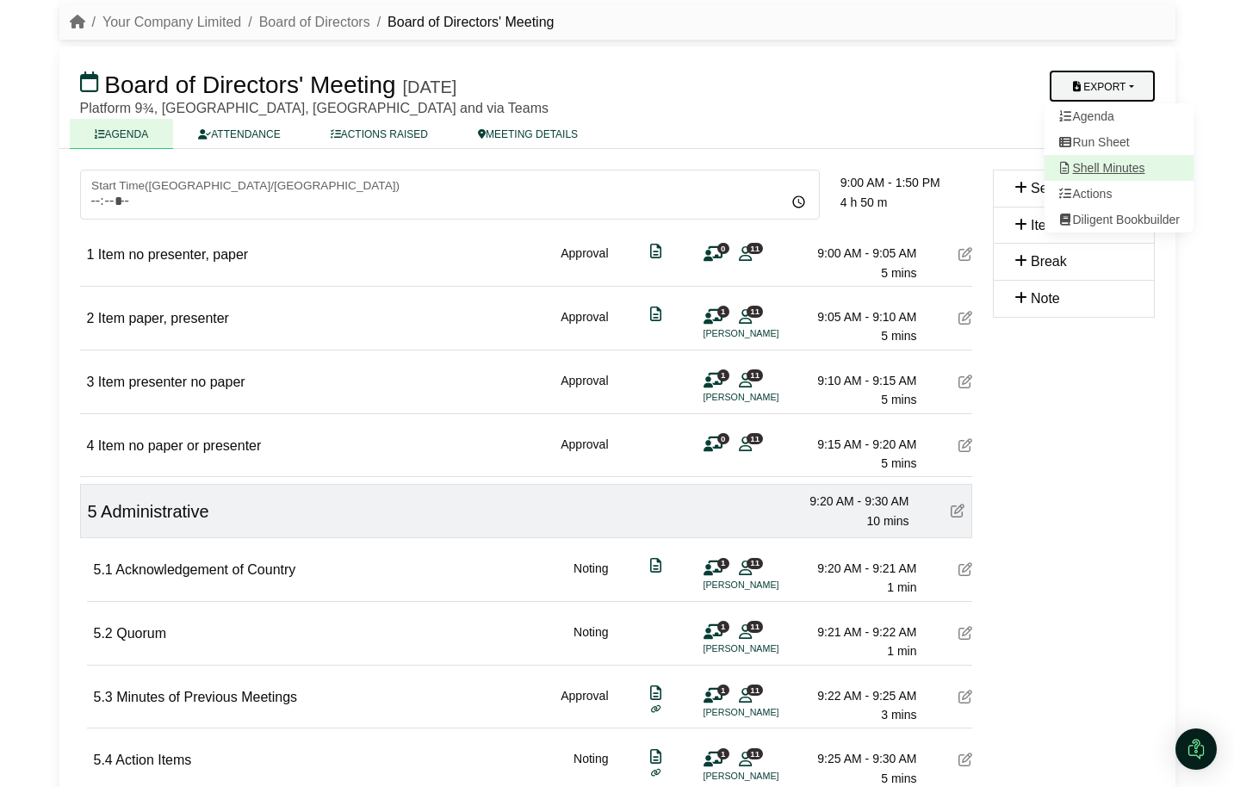
click at [1116, 171] on link "Shell Minutes" at bounding box center [1119, 168] width 150 height 26
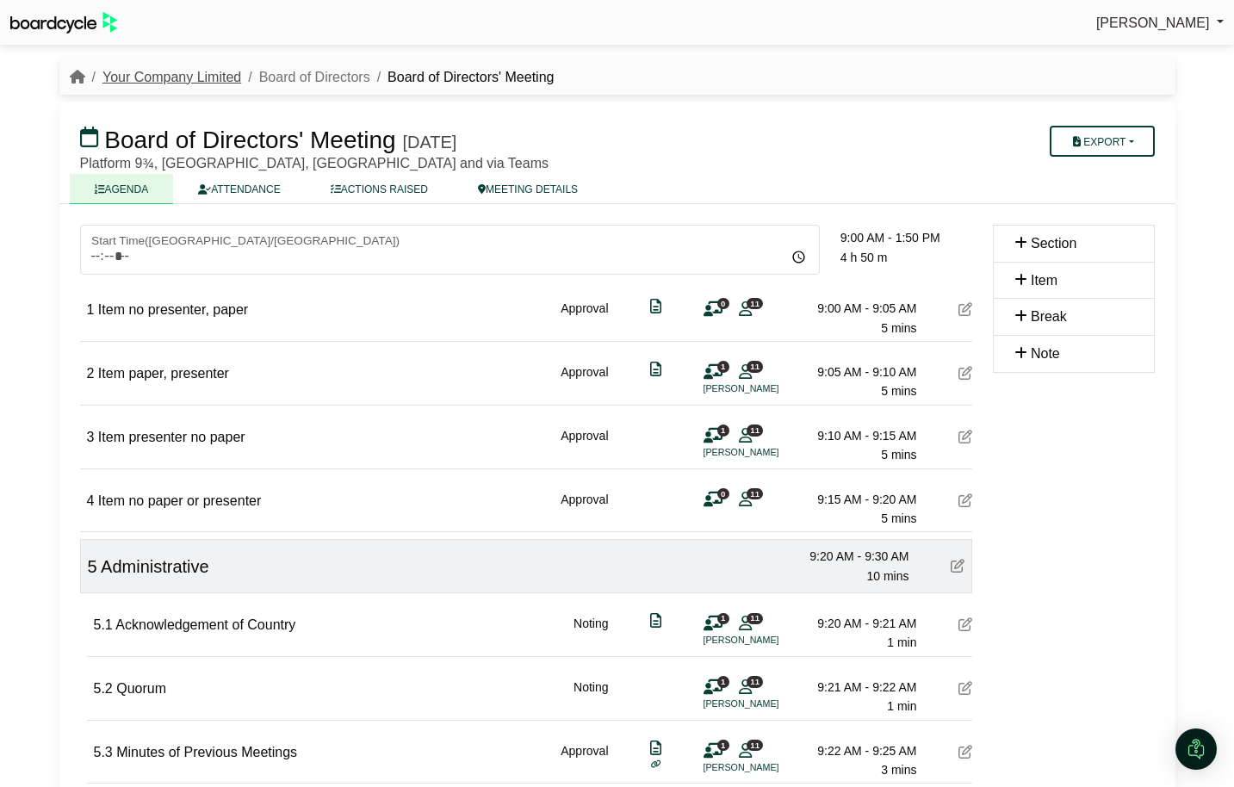
click at [162, 71] on link "Your Company Limited" at bounding box center [171, 77] width 139 height 15
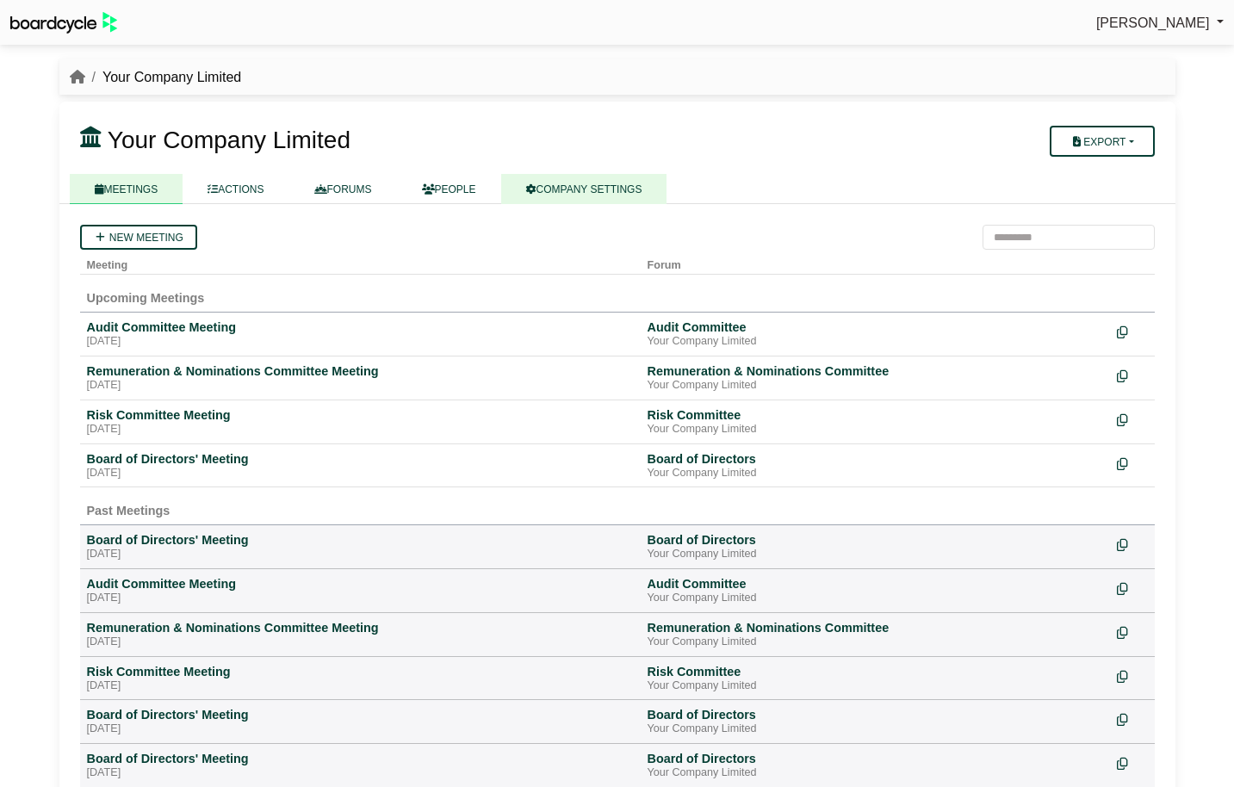
click at [601, 193] on link "COMPANY SETTINGS" at bounding box center [584, 189] width 166 height 30
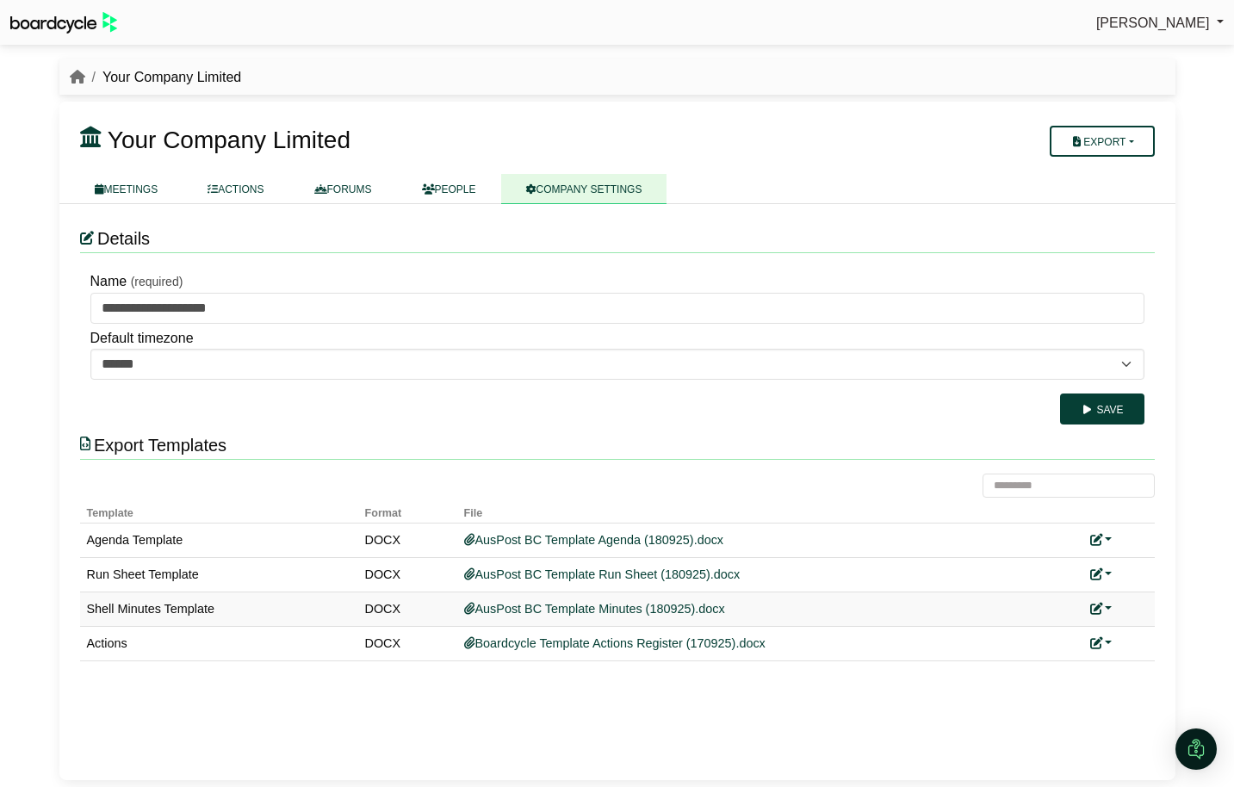
click at [1109, 607] on link at bounding box center [1101, 609] width 22 height 14
click at [1077, 637] on link "Replace custom template" at bounding box center [1025, 633] width 176 height 33
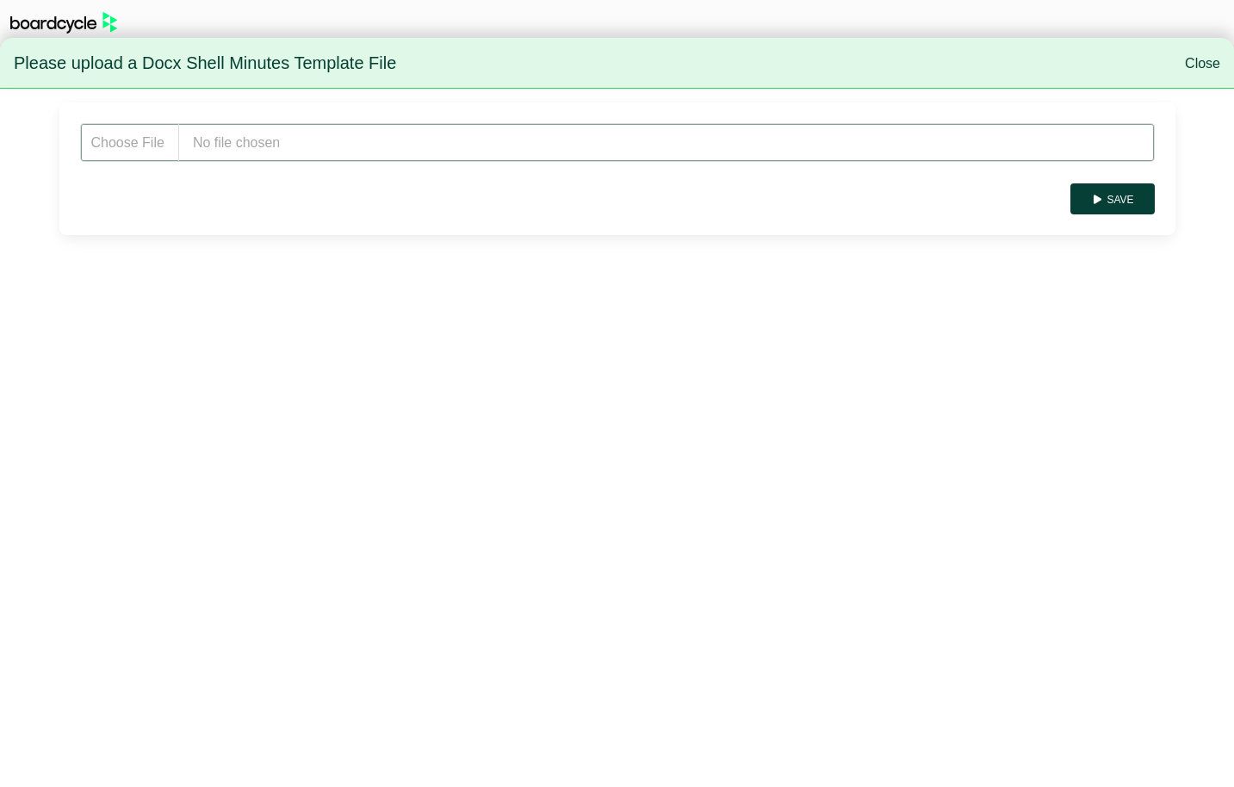
click at [283, 151] on input "file" at bounding box center [617, 142] width 1075 height 39
click at [376, 134] on input "file" at bounding box center [617, 142] width 1075 height 39
type input "**********"
click at [1108, 187] on button "Save" at bounding box center [1112, 198] width 84 height 31
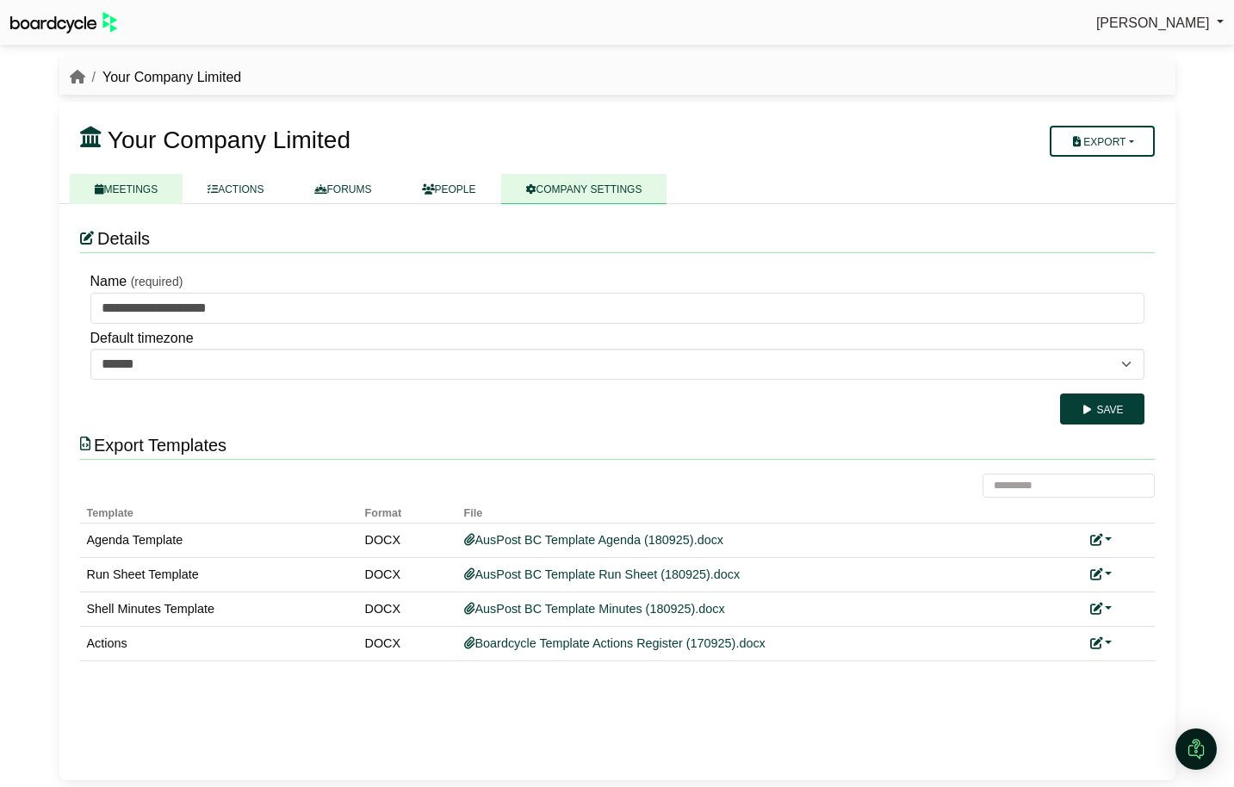
click at [134, 178] on link "MEETINGS" at bounding box center [127, 189] width 114 height 30
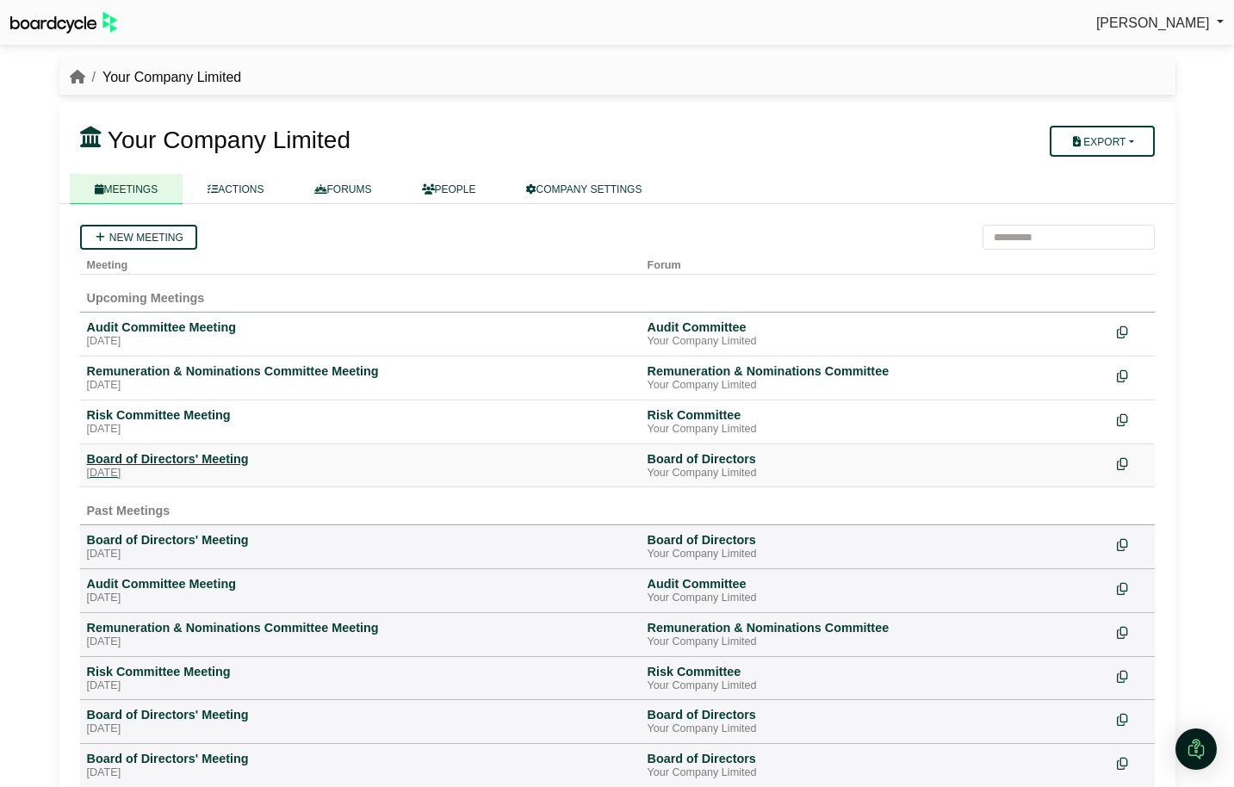
click at [202, 471] on div "[DATE]" at bounding box center [360, 474] width 547 height 14
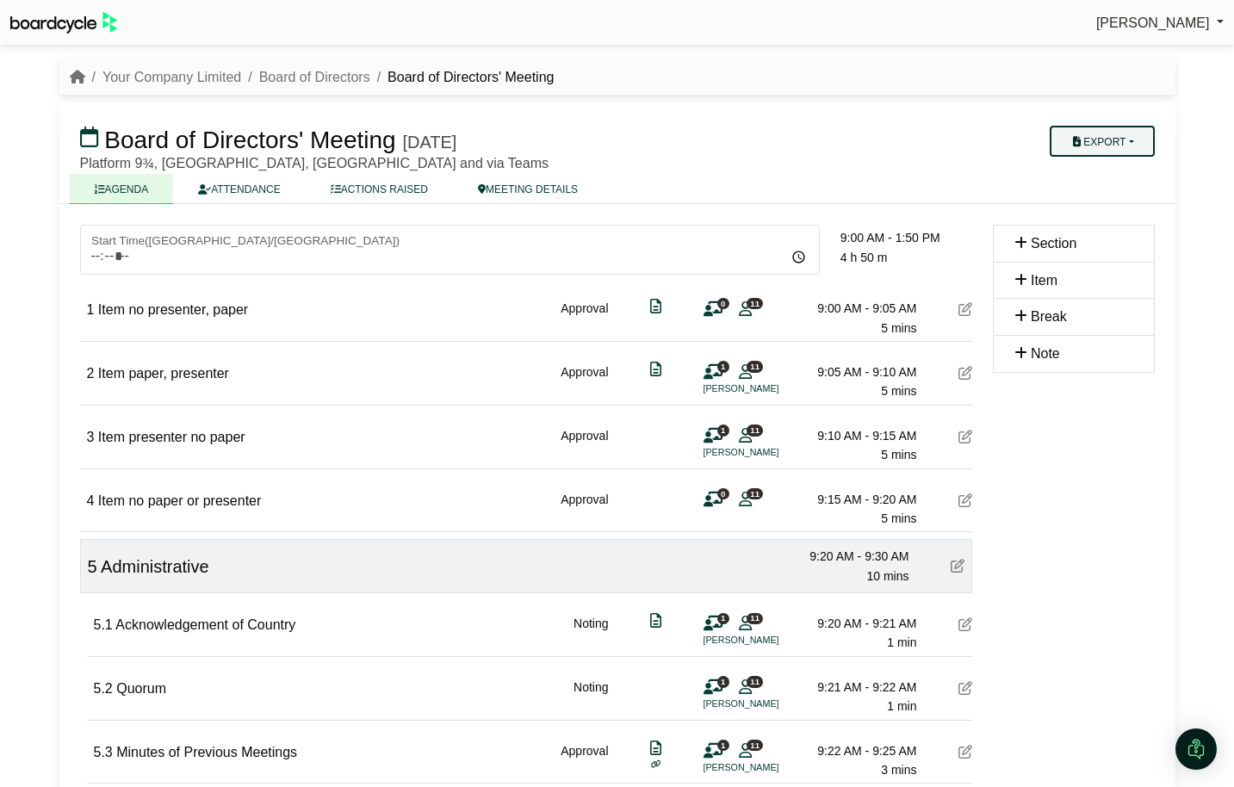
click at [1129, 146] on button "Export" at bounding box center [1102, 141] width 104 height 31
click at [1117, 216] on link "Shell Minutes" at bounding box center [1119, 223] width 150 height 26
click at [966, 307] on icon at bounding box center [966, 309] width 14 height 14
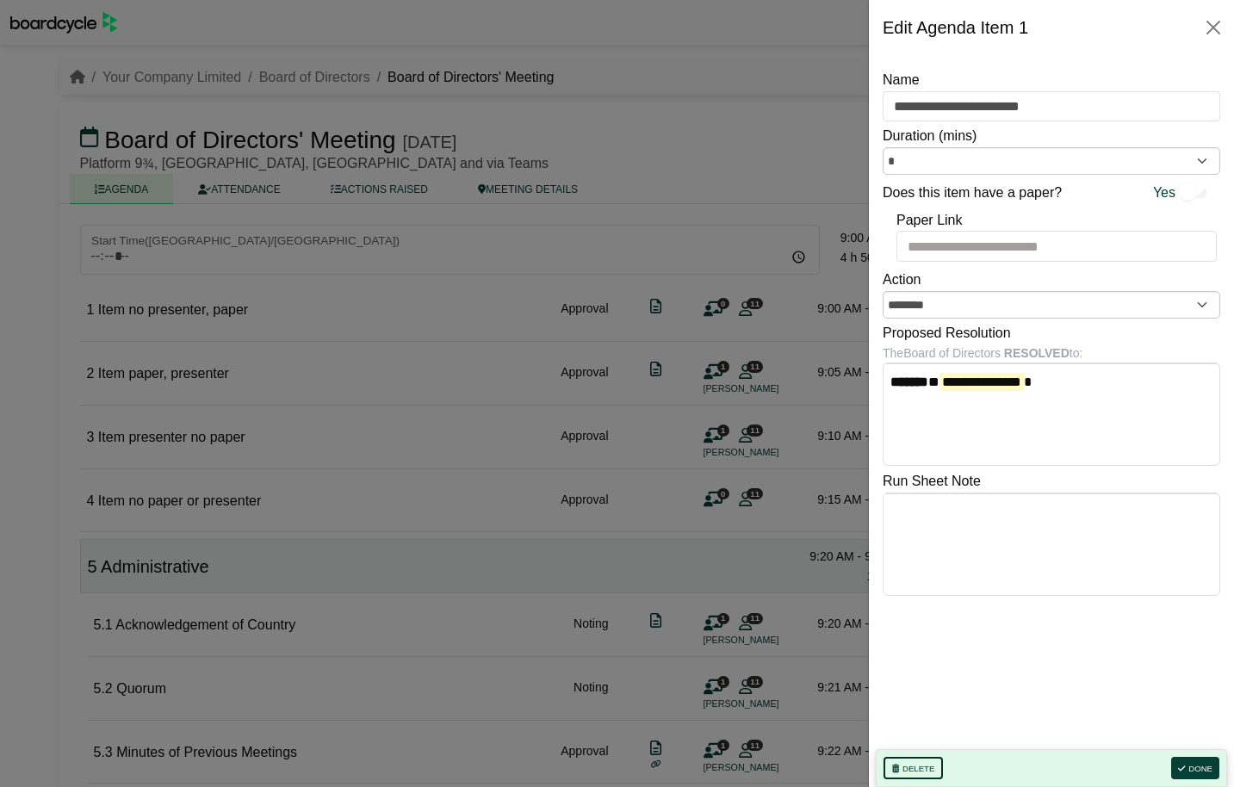
click at [918, 759] on button "Delete" at bounding box center [913, 768] width 59 height 22
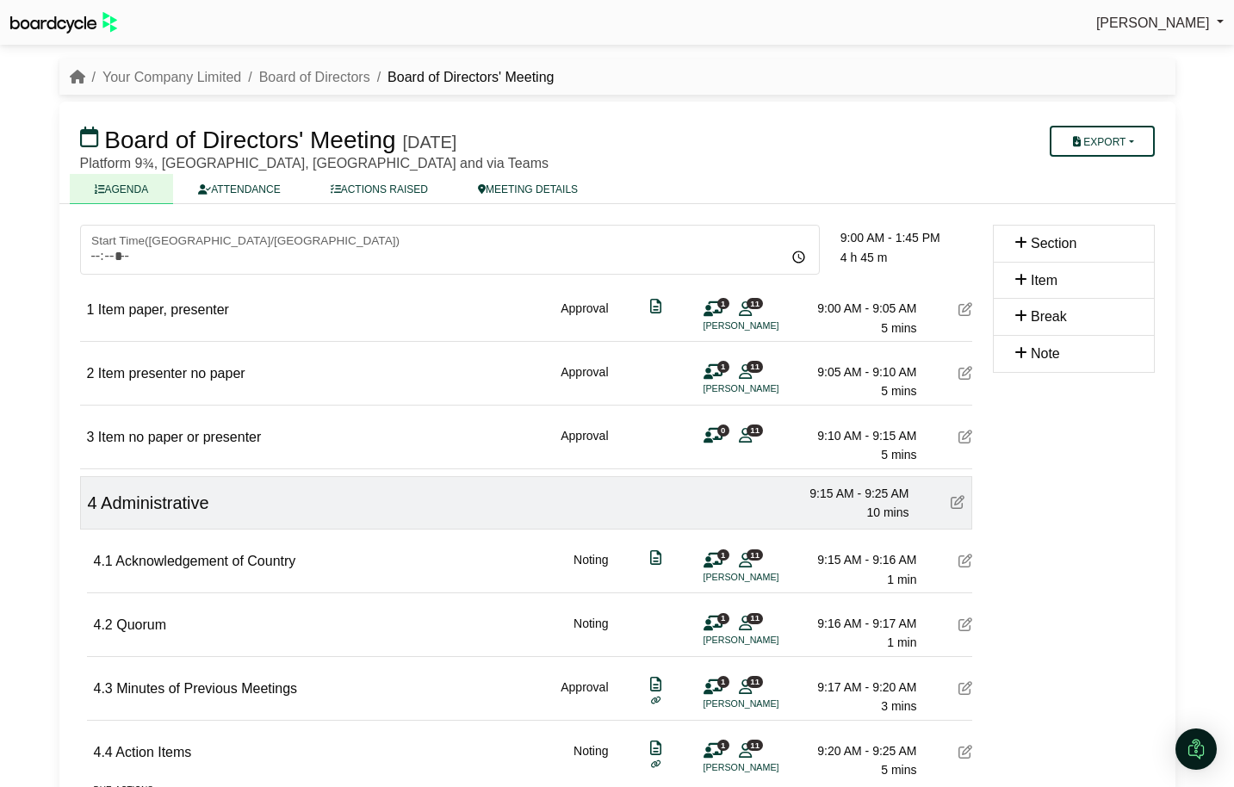
click at [961, 307] on icon at bounding box center [966, 309] width 14 height 14
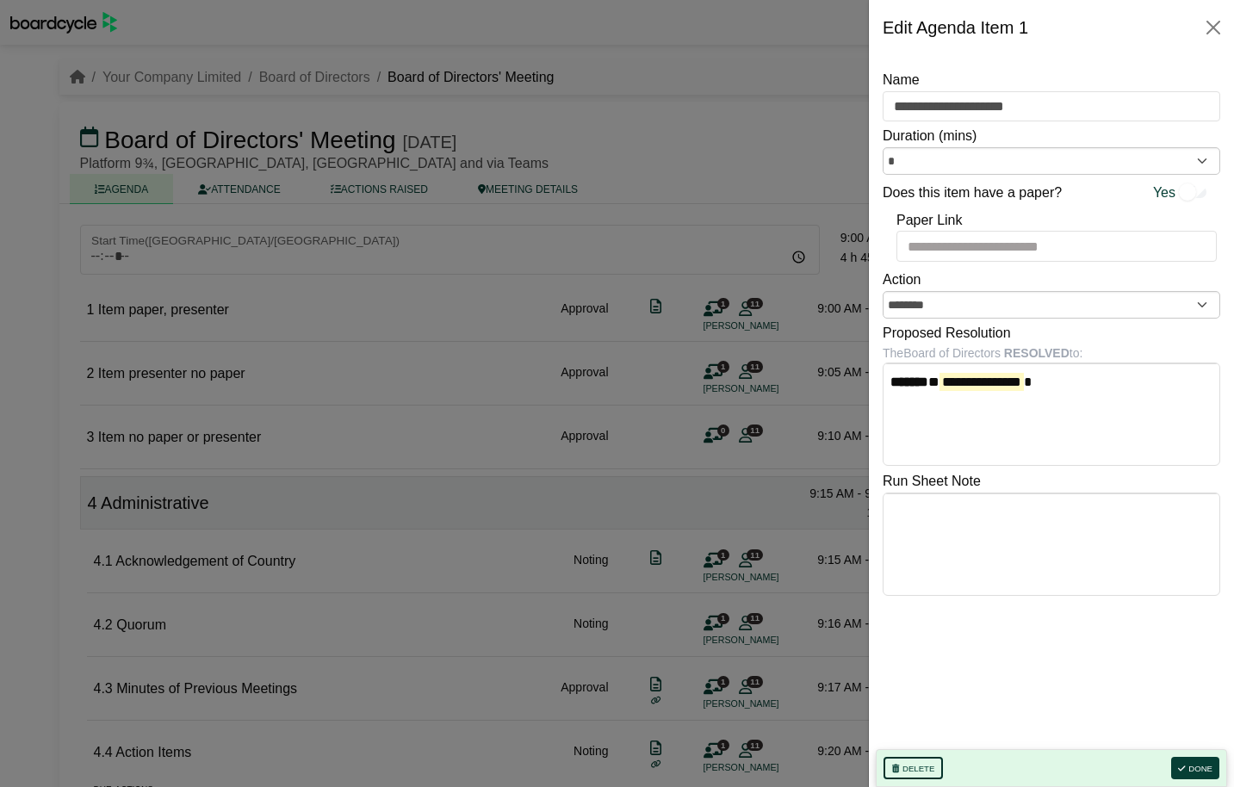
click at [921, 772] on button "Delete" at bounding box center [913, 768] width 59 height 22
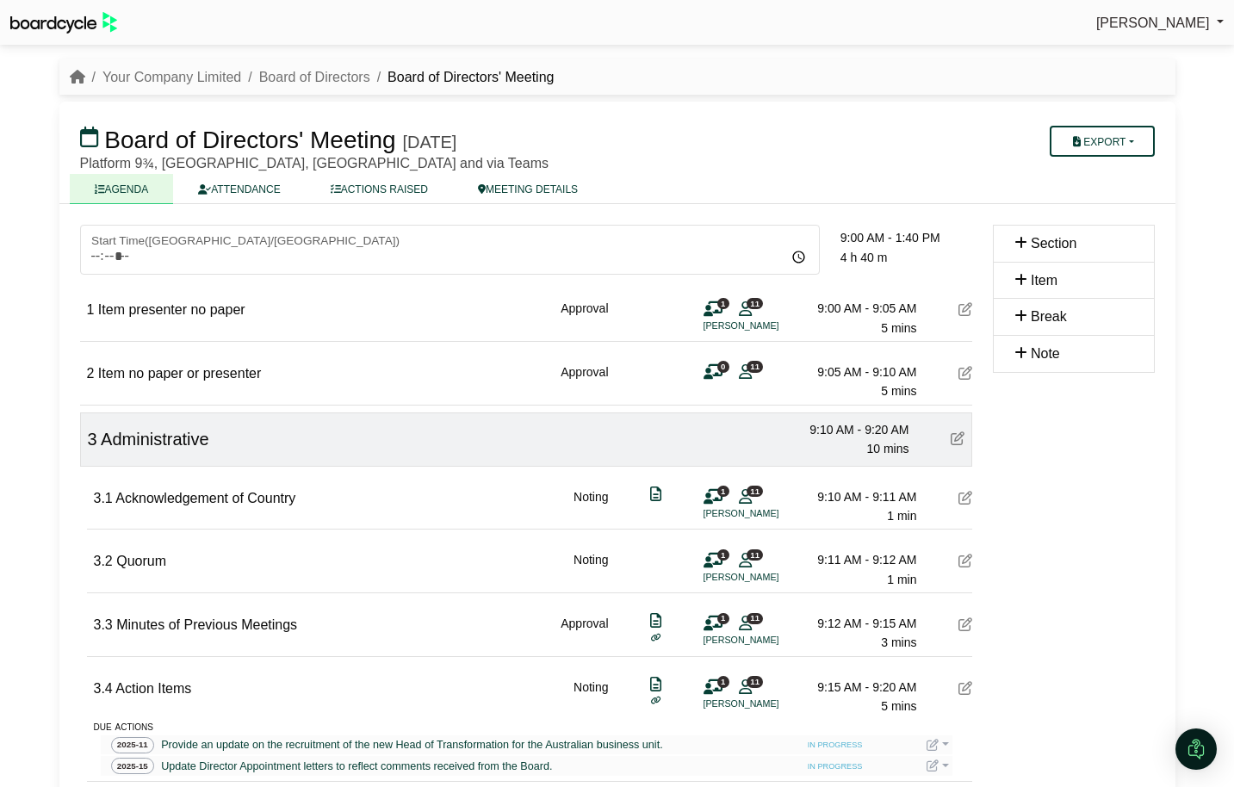
click at [962, 308] on icon at bounding box center [966, 309] width 14 height 14
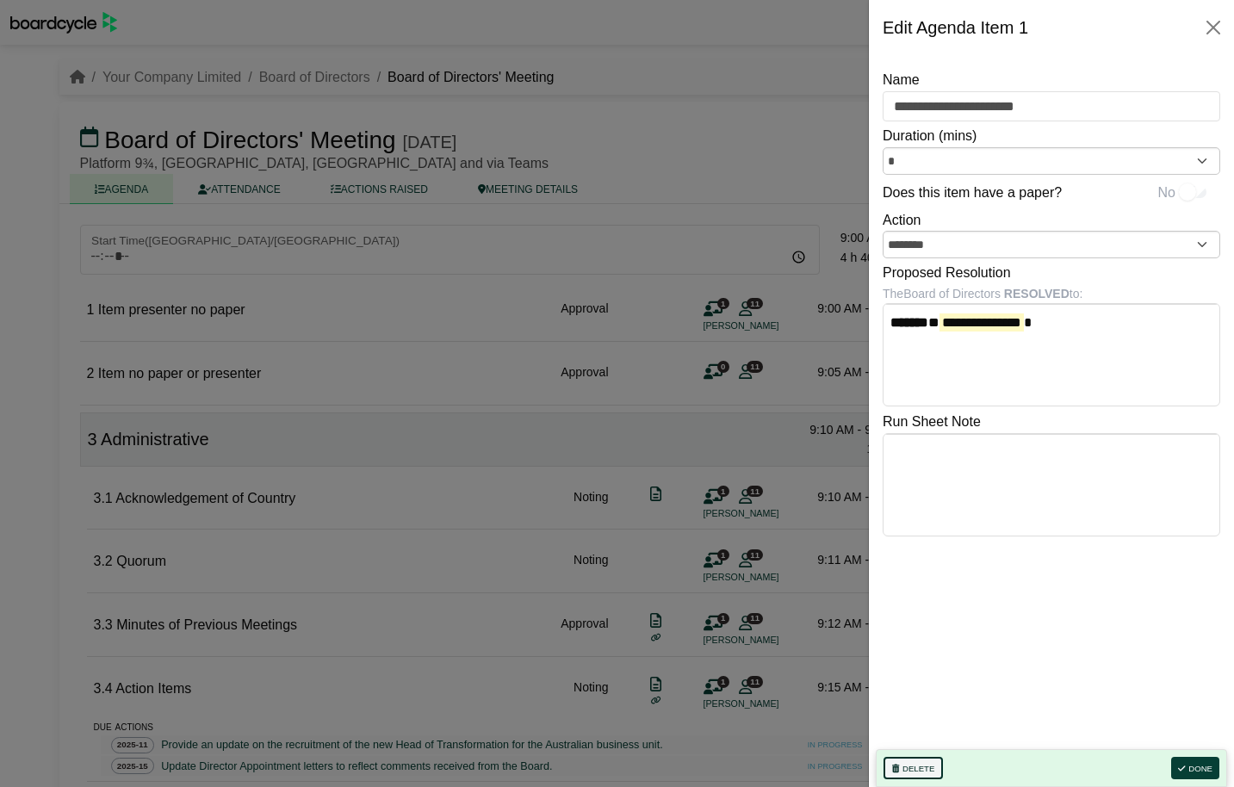
click at [937, 763] on button "Delete" at bounding box center [913, 768] width 59 height 22
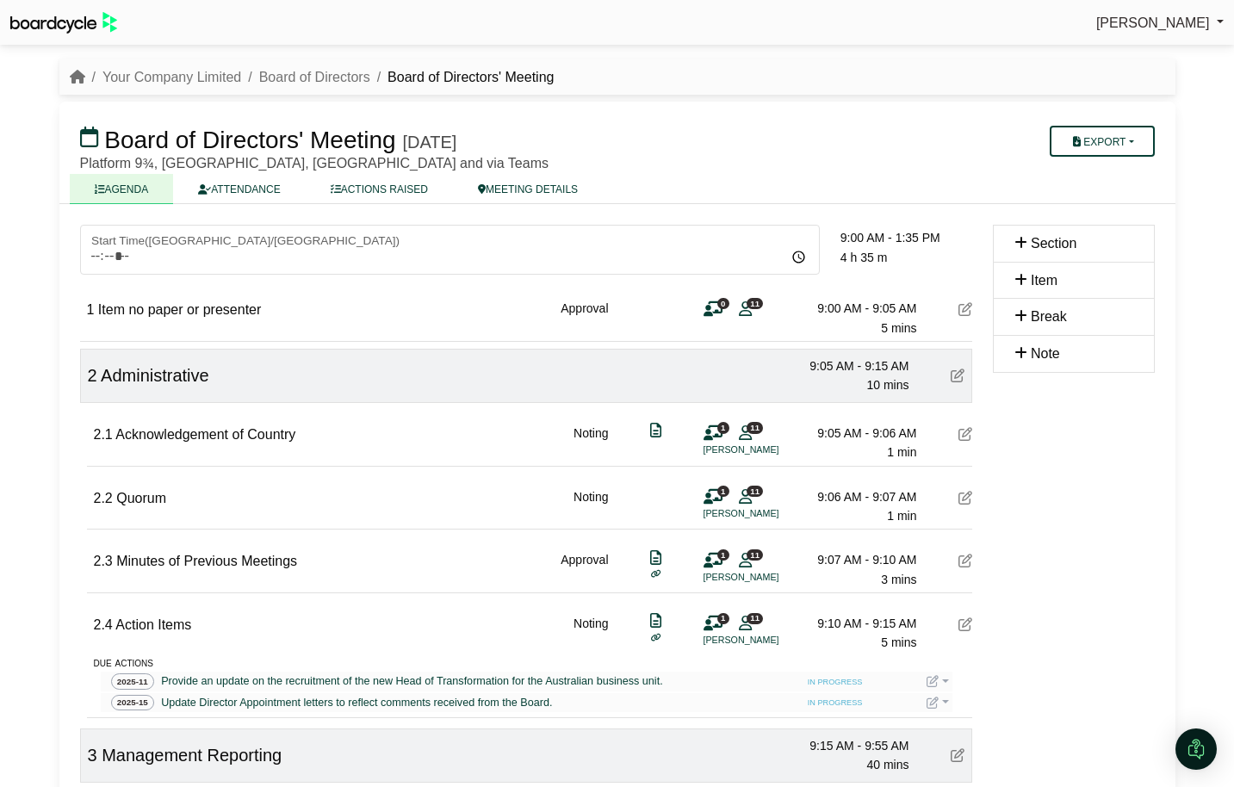
click at [965, 309] on icon at bounding box center [966, 309] width 14 height 14
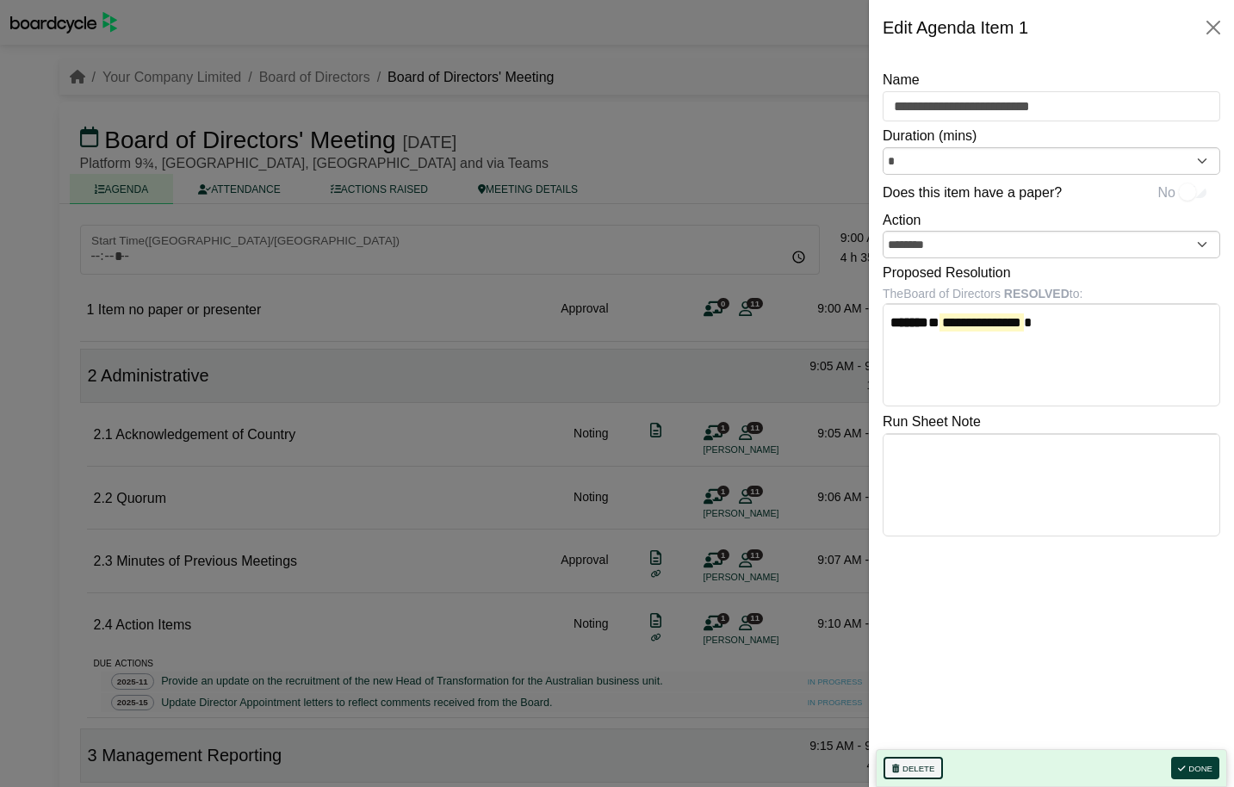
click at [923, 772] on button "Delete" at bounding box center [913, 768] width 59 height 22
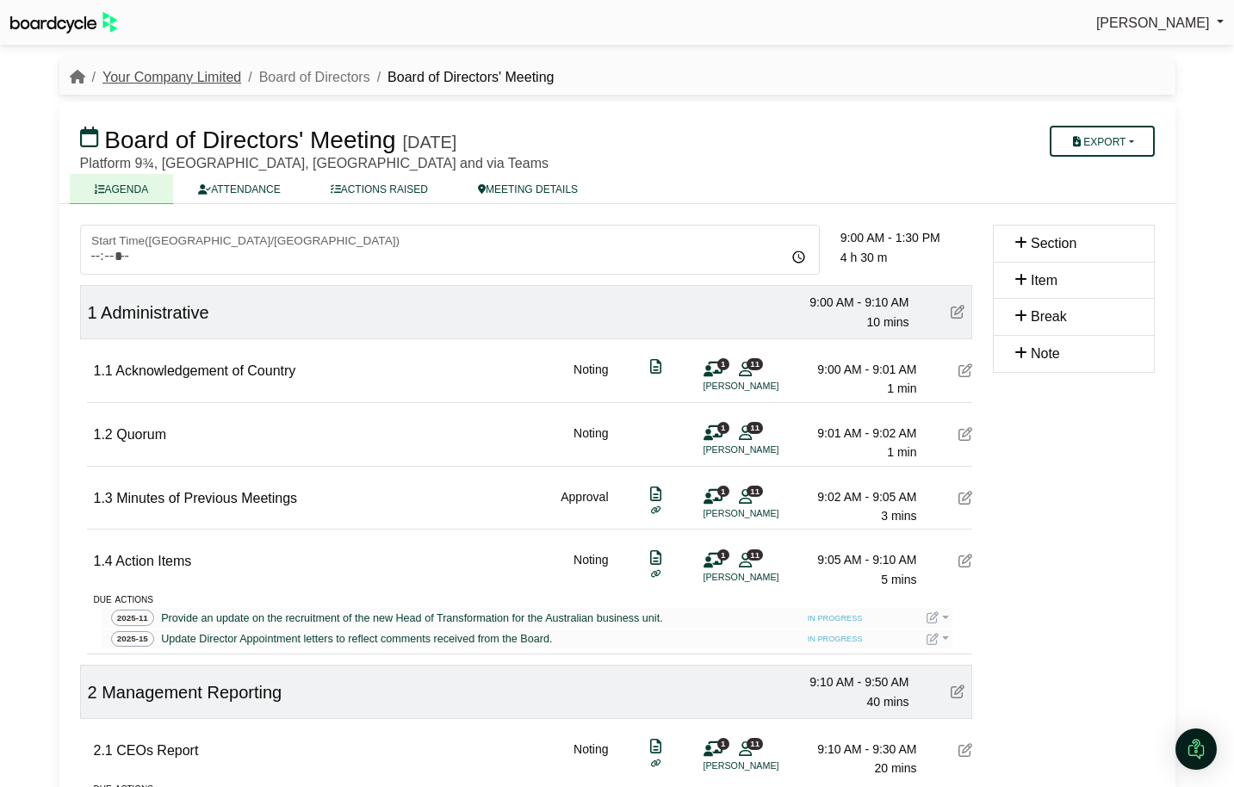
click at [158, 76] on link "Your Company Limited" at bounding box center [171, 77] width 139 height 15
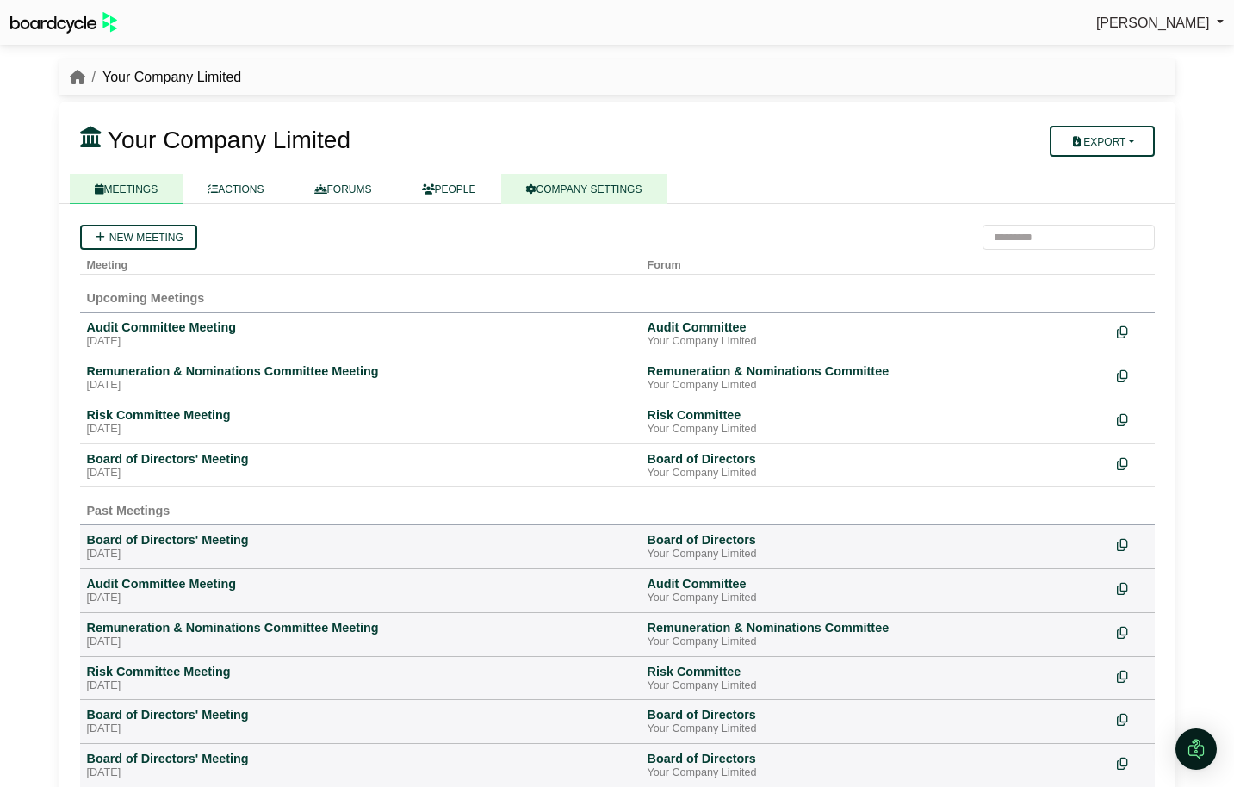
click at [591, 179] on link "COMPANY SETTINGS" at bounding box center [584, 189] width 166 height 30
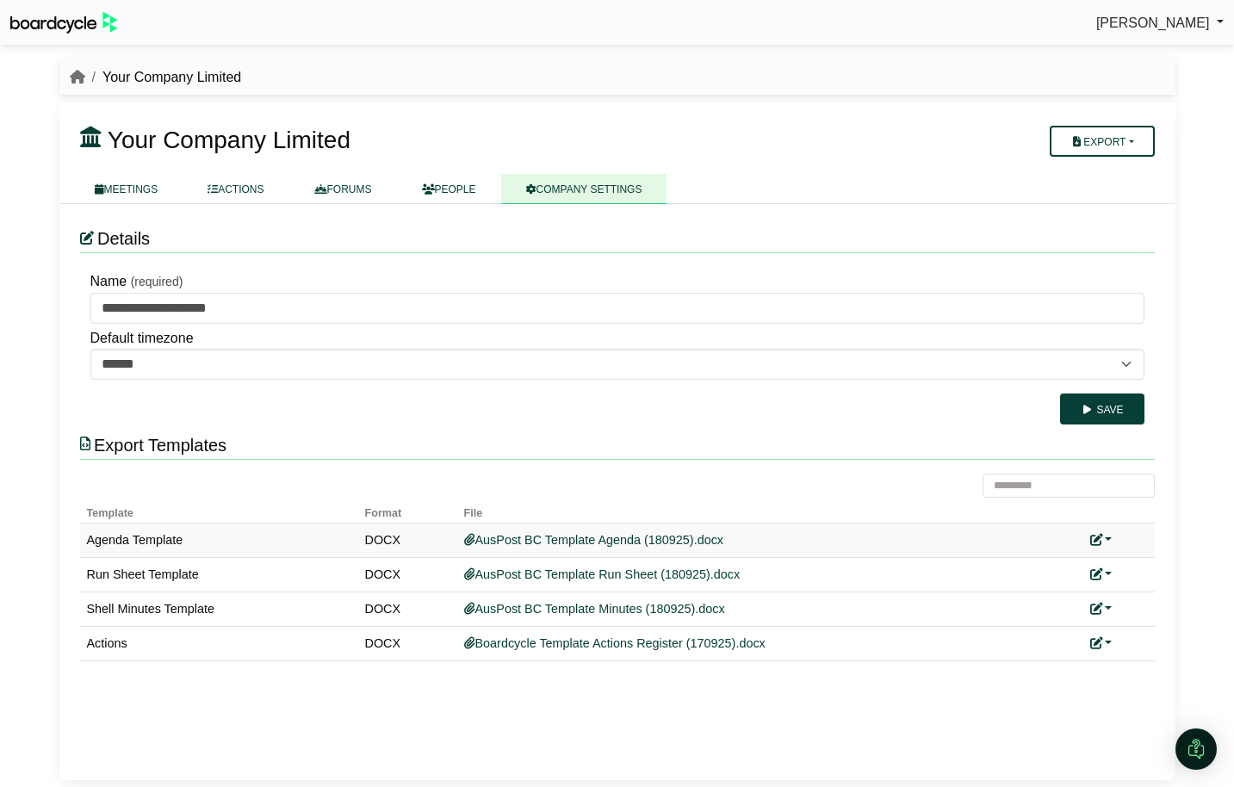
click at [1108, 537] on link at bounding box center [1101, 540] width 22 height 14
click at [1080, 598] on button "Remove custom template" at bounding box center [1025, 598] width 176 height 33
click at [1108, 569] on link at bounding box center [1101, 575] width 22 height 14
click at [1080, 625] on button "Remove custom template" at bounding box center [1025, 633] width 176 height 33
click at [1105, 606] on link at bounding box center [1101, 609] width 22 height 14
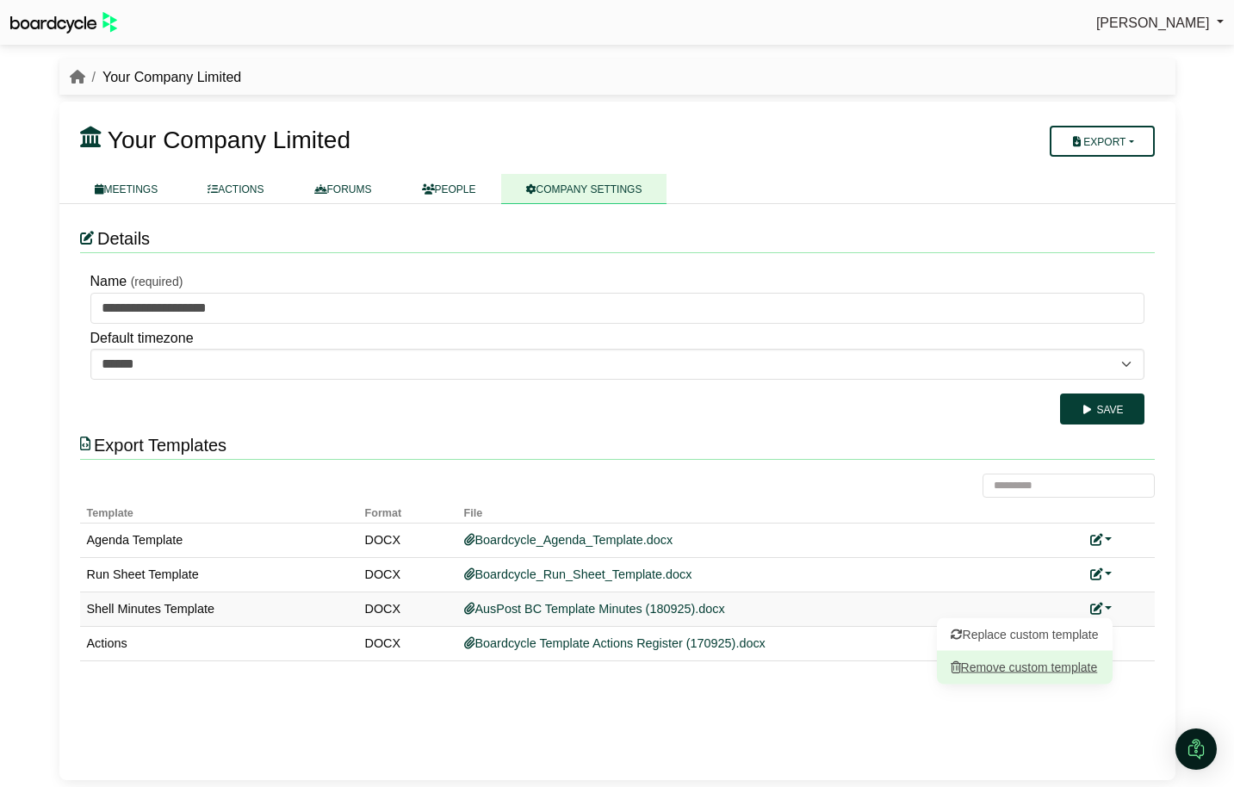
click at [1078, 661] on button "Remove custom template" at bounding box center [1025, 667] width 176 height 33
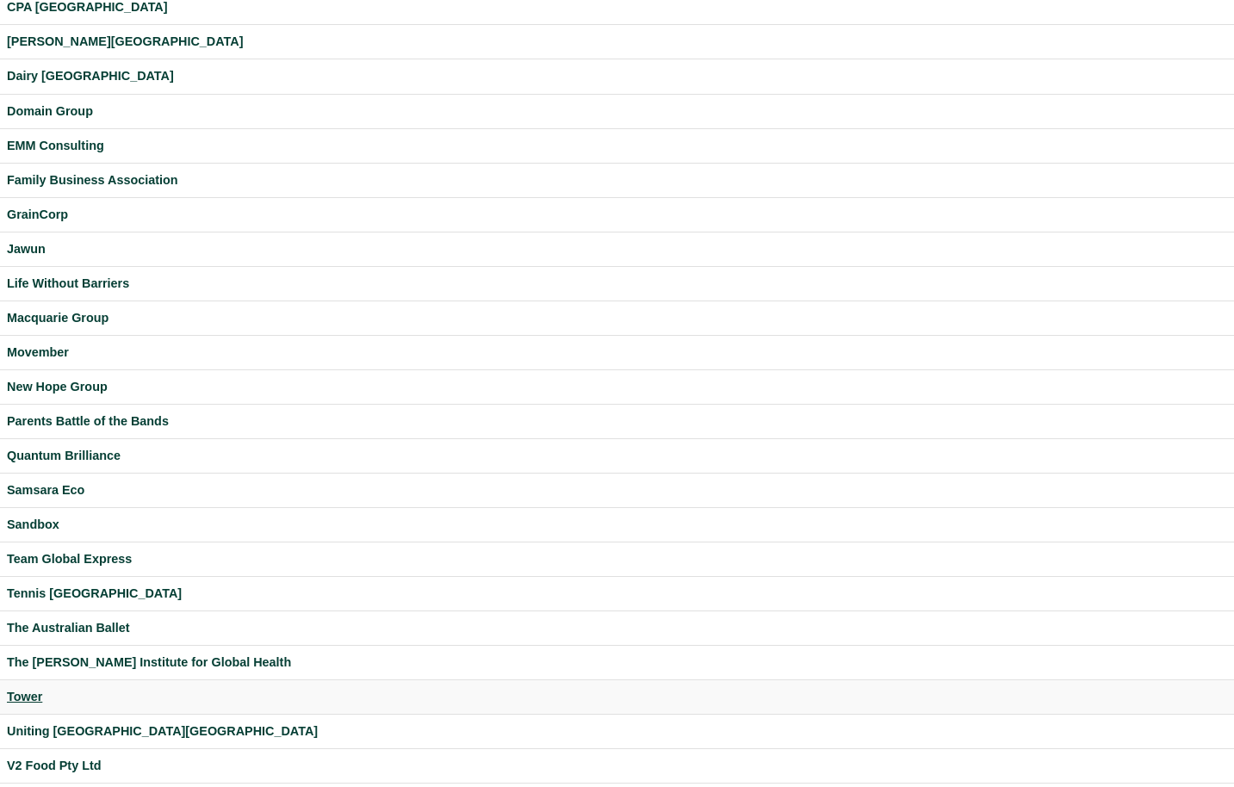
scroll to position [345, 0]
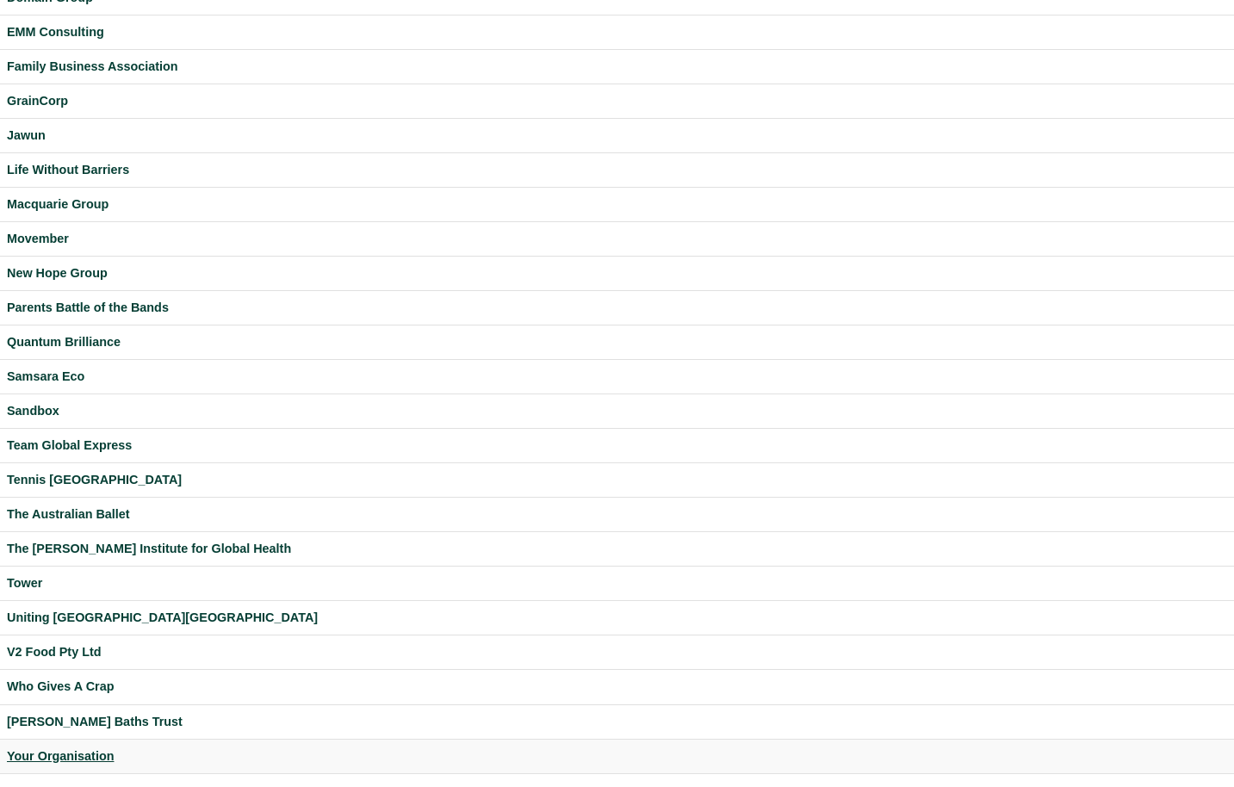
click at [80, 756] on div "Your Organisation" at bounding box center [617, 757] width 1220 height 20
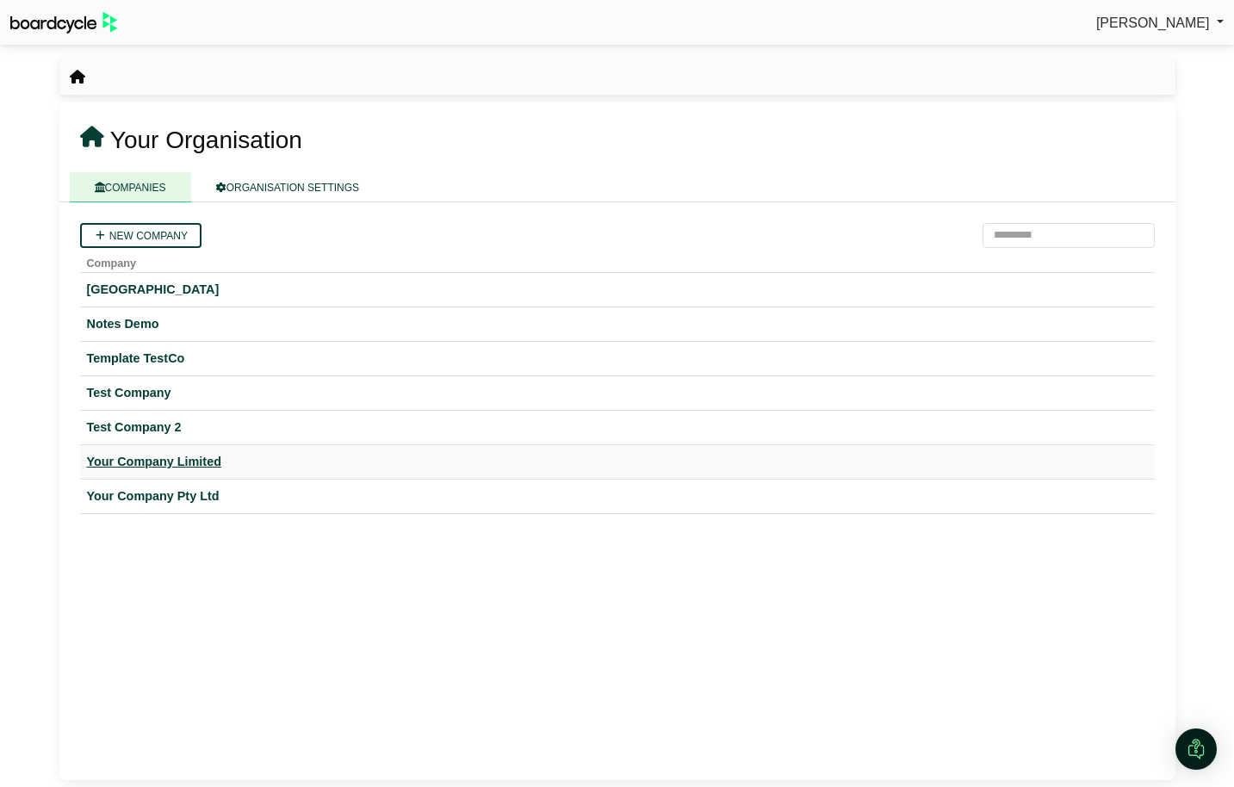
click at [192, 459] on div "Your Company Limited" at bounding box center [617, 462] width 1061 height 20
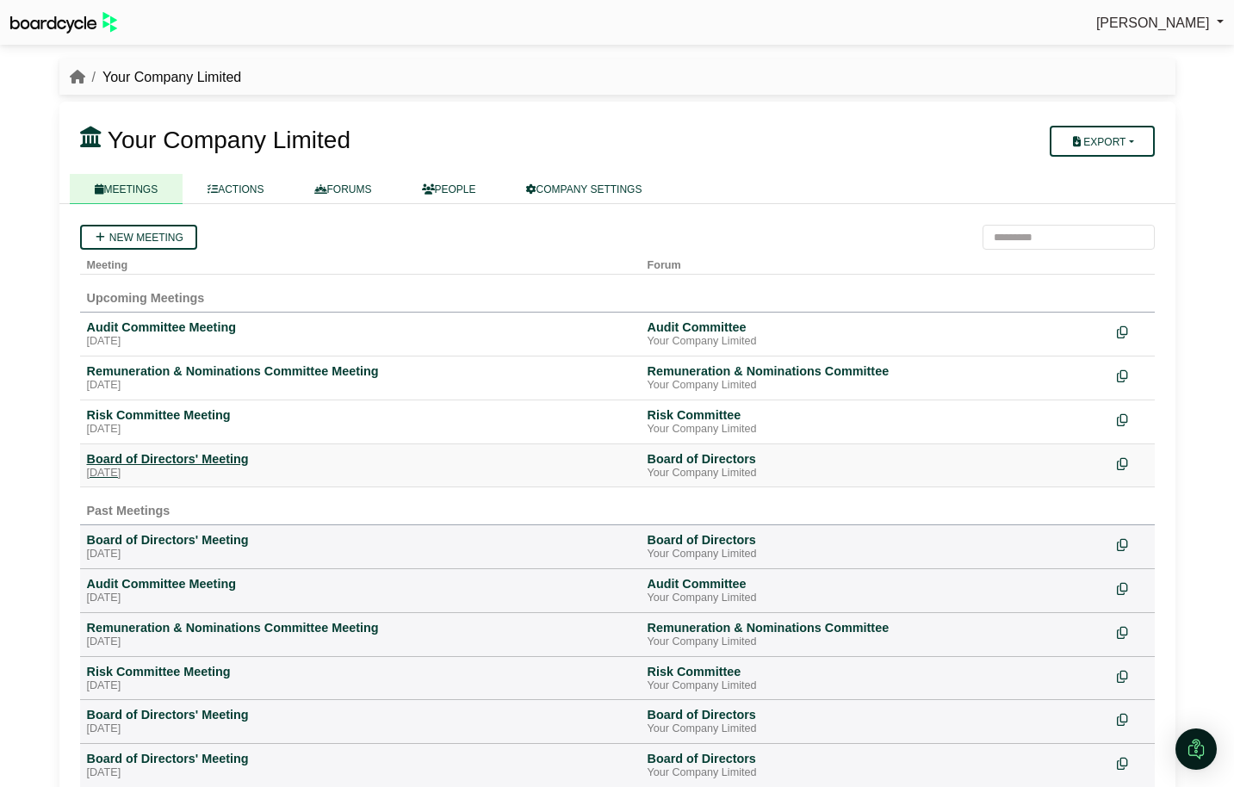
click at [173, 462] on div "Board of Directors' Meeting" at bounding box center [360, 459] width 547 height 16
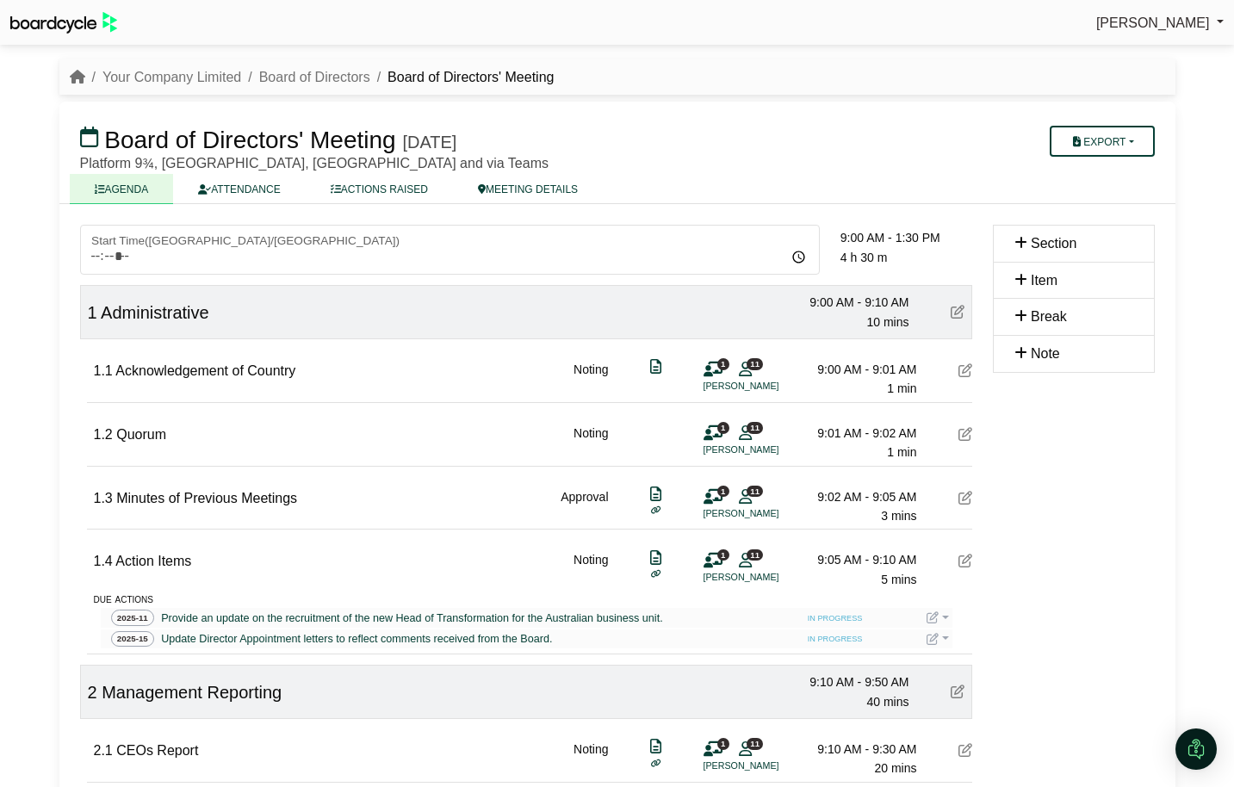
click at [743, 369] on icon at bounding box center [745, 369] width 13 height 1
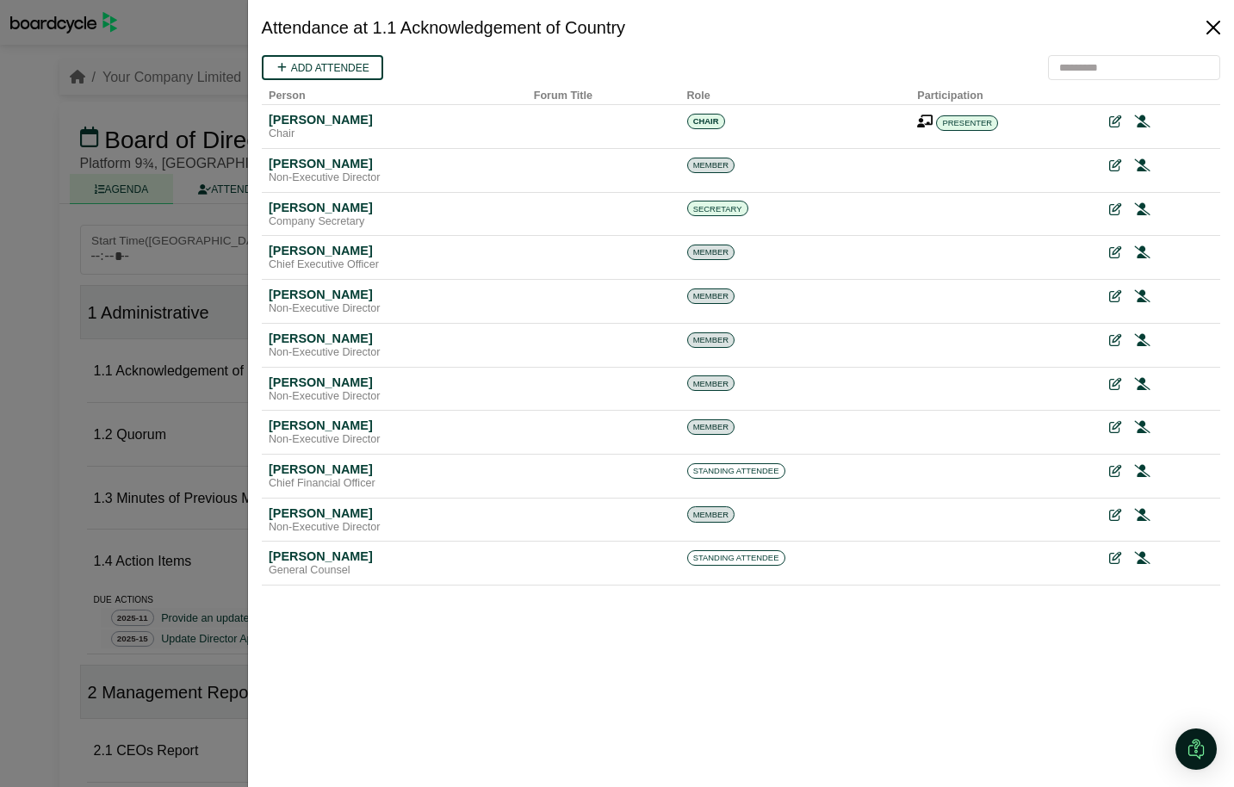
click at [1216, 30] on button "Close" at bounding box center [1214, 28] width 28 height 28
